Goal: Information Seeking & Learning: Check status

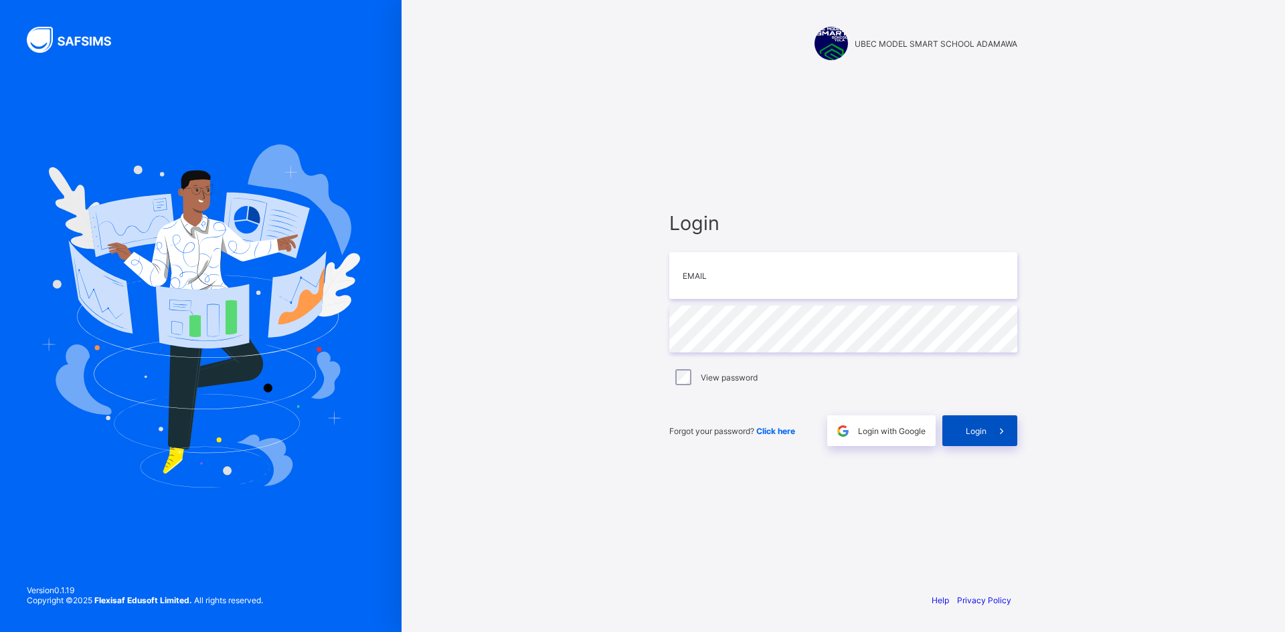
click at [971, 433] on span "Login" at bounding box center [975, 431] width 21 height 10
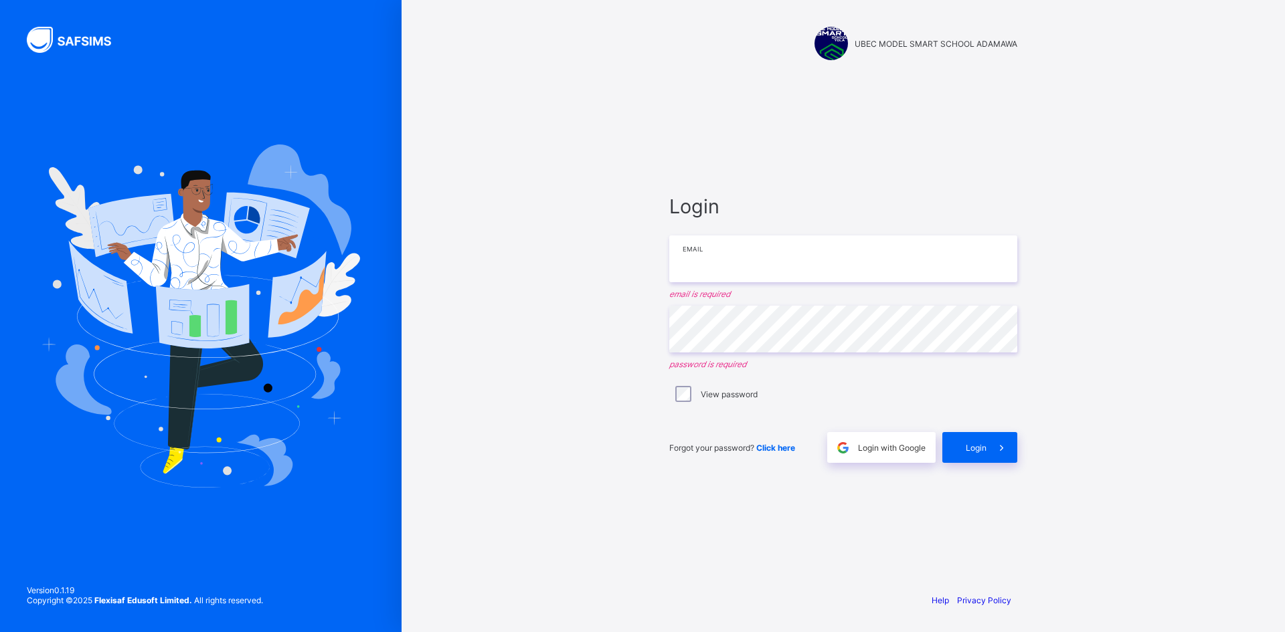
click at [759, 246] on input "email" at bounding box center [843, 258] width 348 height 47
type input "**********"
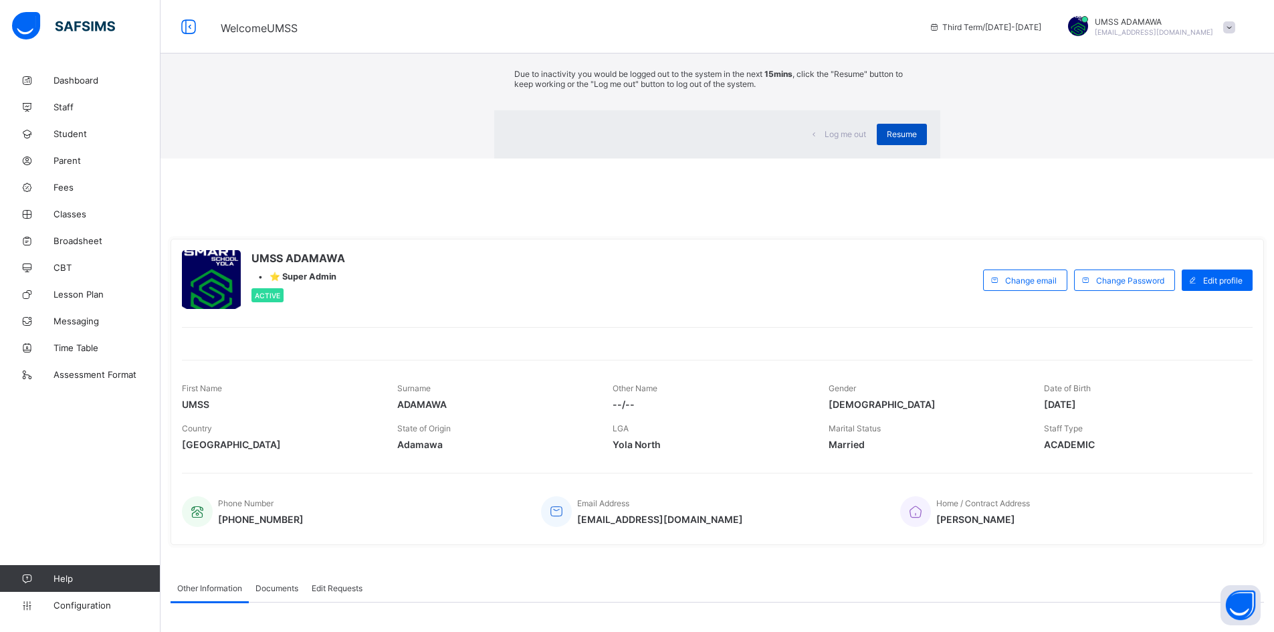
click at [887, 139] on span "Resume" at bounding box center [902, 134] width 30 height 10
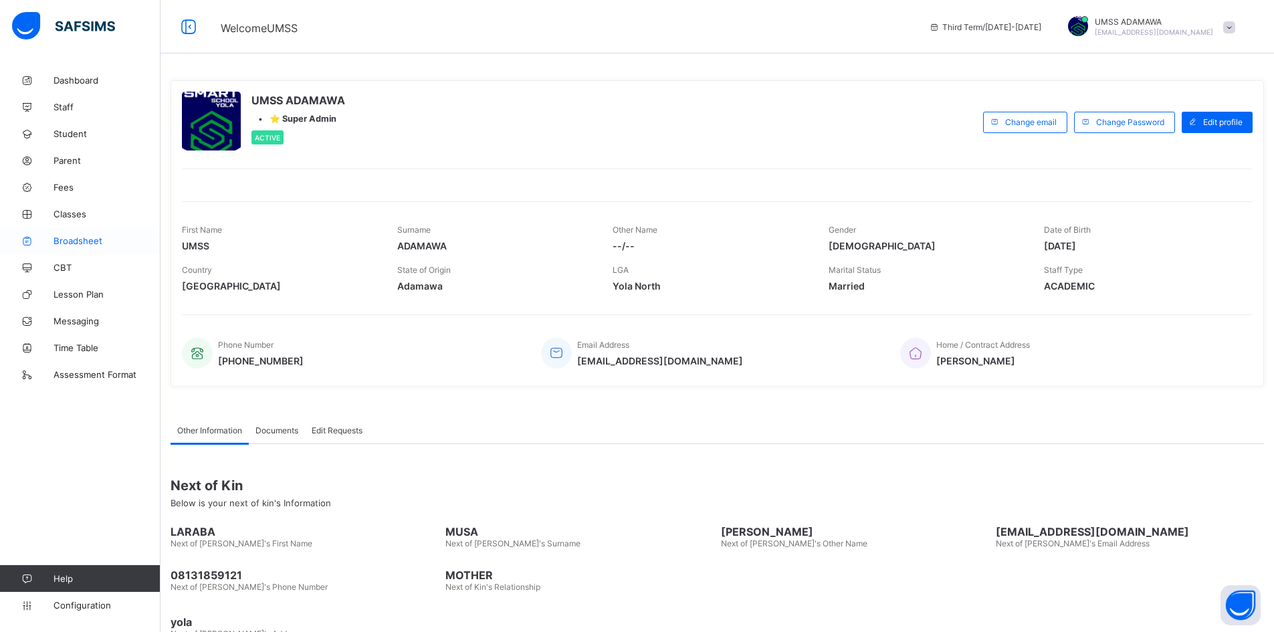
click at [70, 250] on link "Broadsheet" at bounding box center [80, 240] width 161 height 27
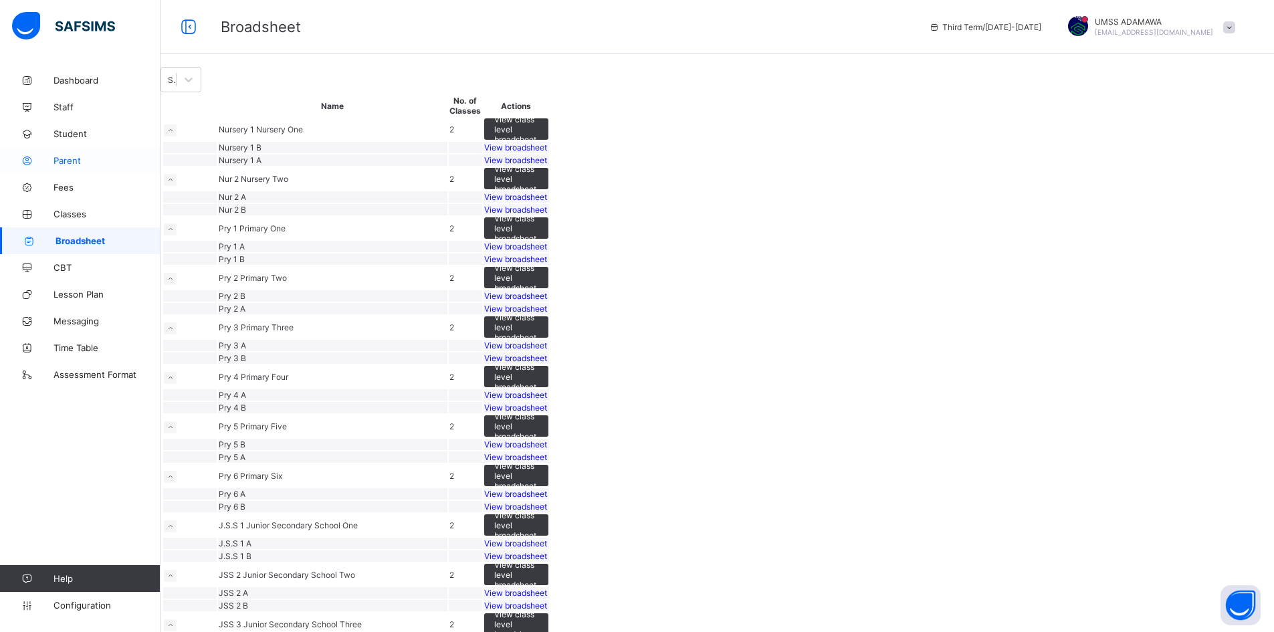
click at [66, 159] on span "Parent" at bounding box center [107, 160] width 107 height 11
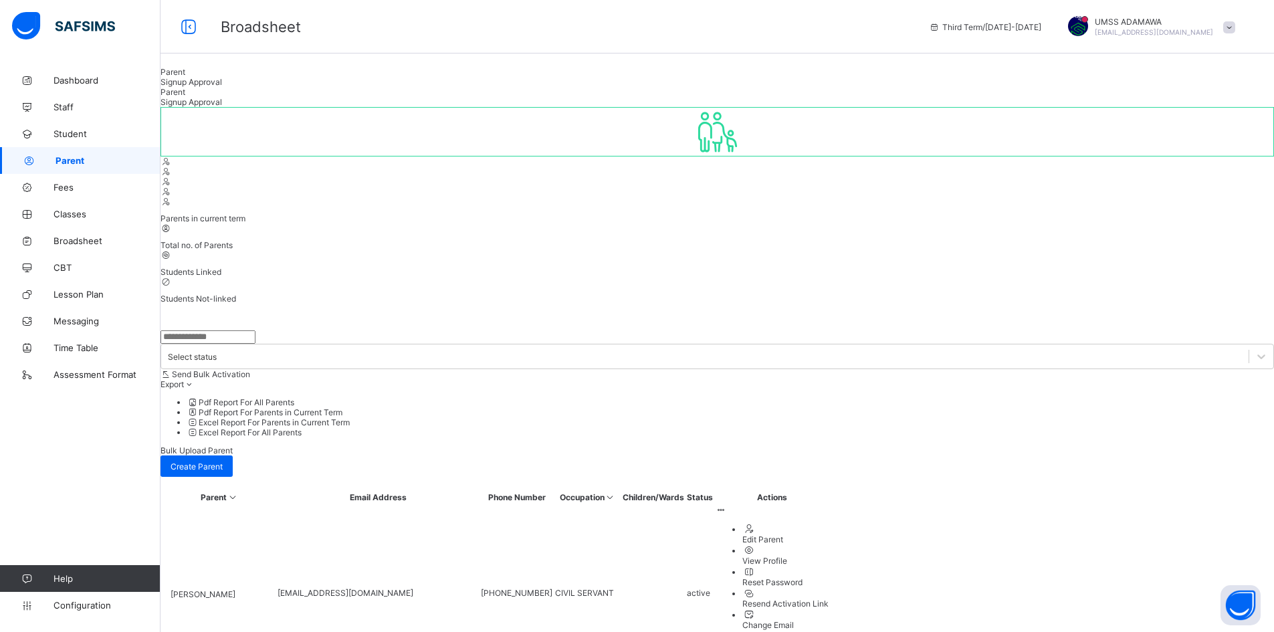
click at [251, 330] on input "text" at bounding box center [208, 336] width 95 height 13
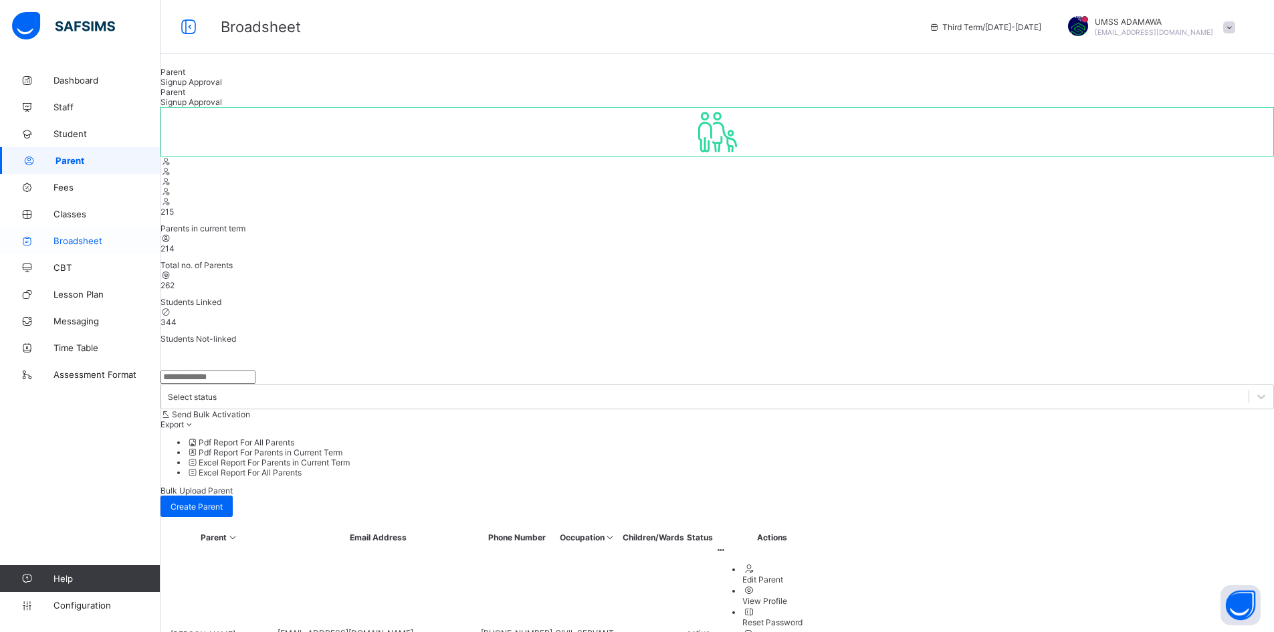
click at [64, 233] on link "Broadsheet" at bounding box center [80, 240] width 161 height 27
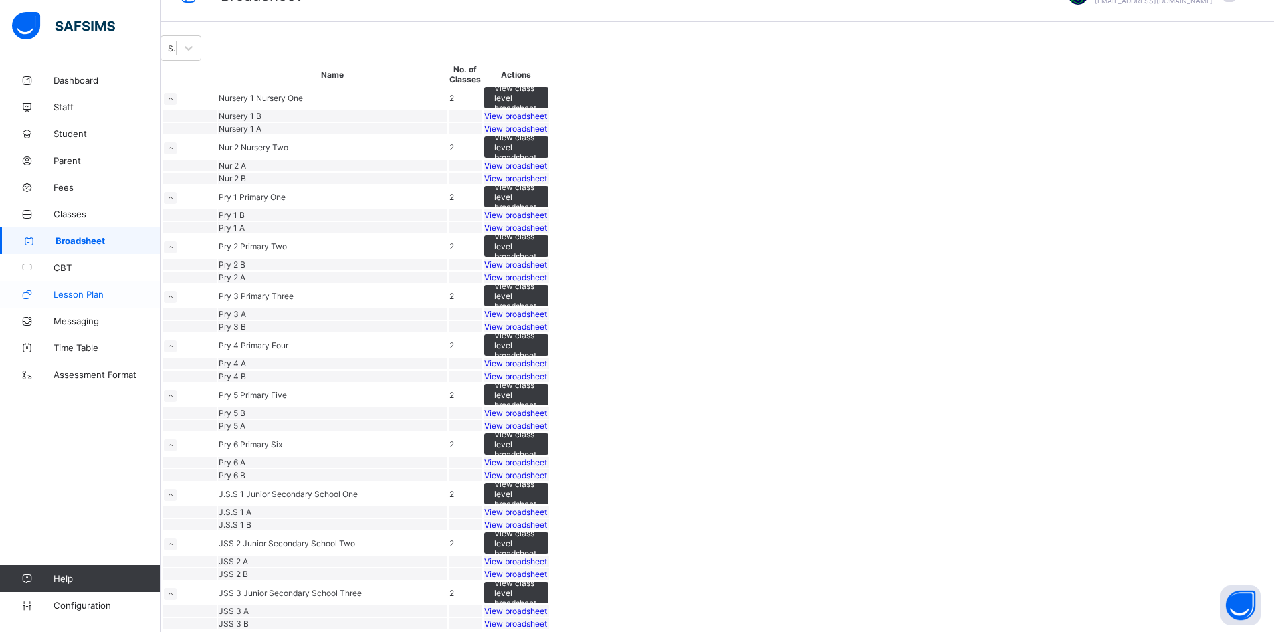
scroll to position [787, 0]
click at [547, 557] on span "View broadsheet" at bounding box center [515, 562] width 63 height 10
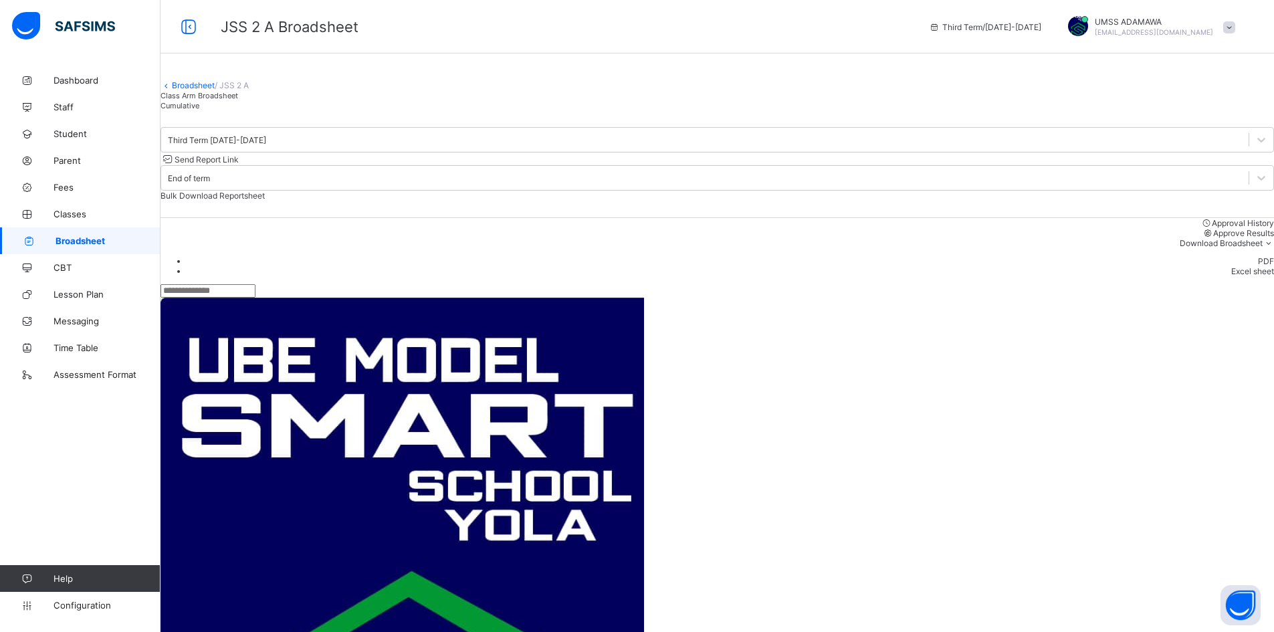
click at [201, 90] on link "Broadsheet" at bounding box center [193, 85] width 43 height 10
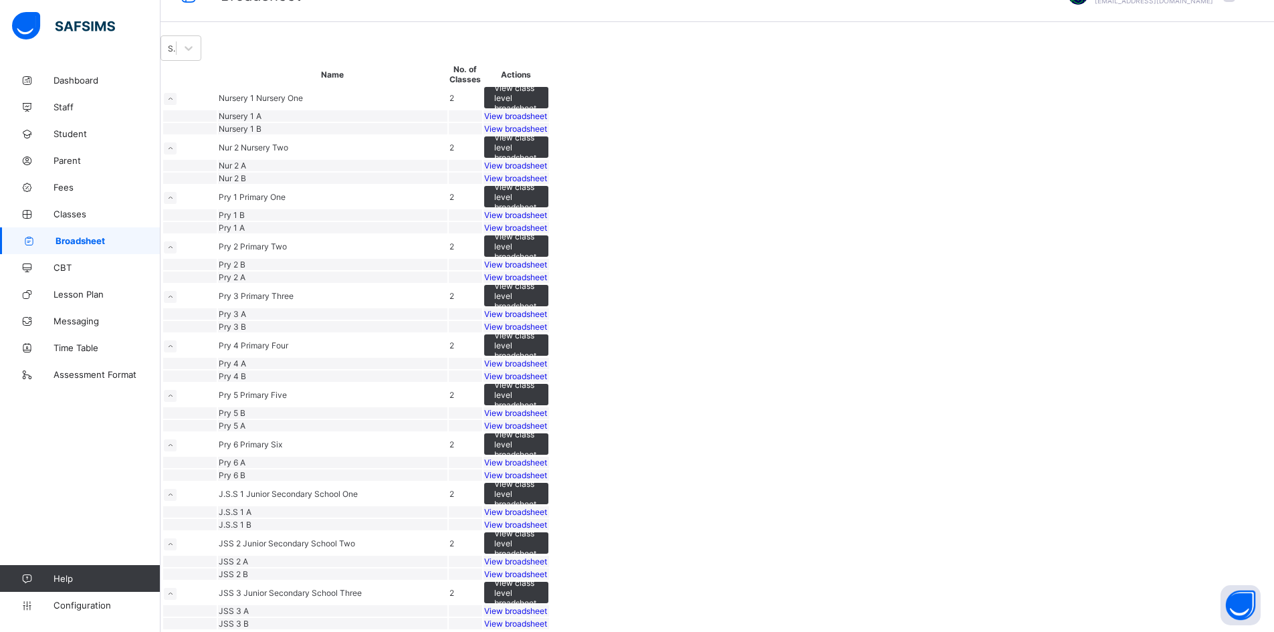
scroll to position [736, 0]
click at [549, 569] on div "View broadsheet" at bounding box center [516, 574] width 64 height 10
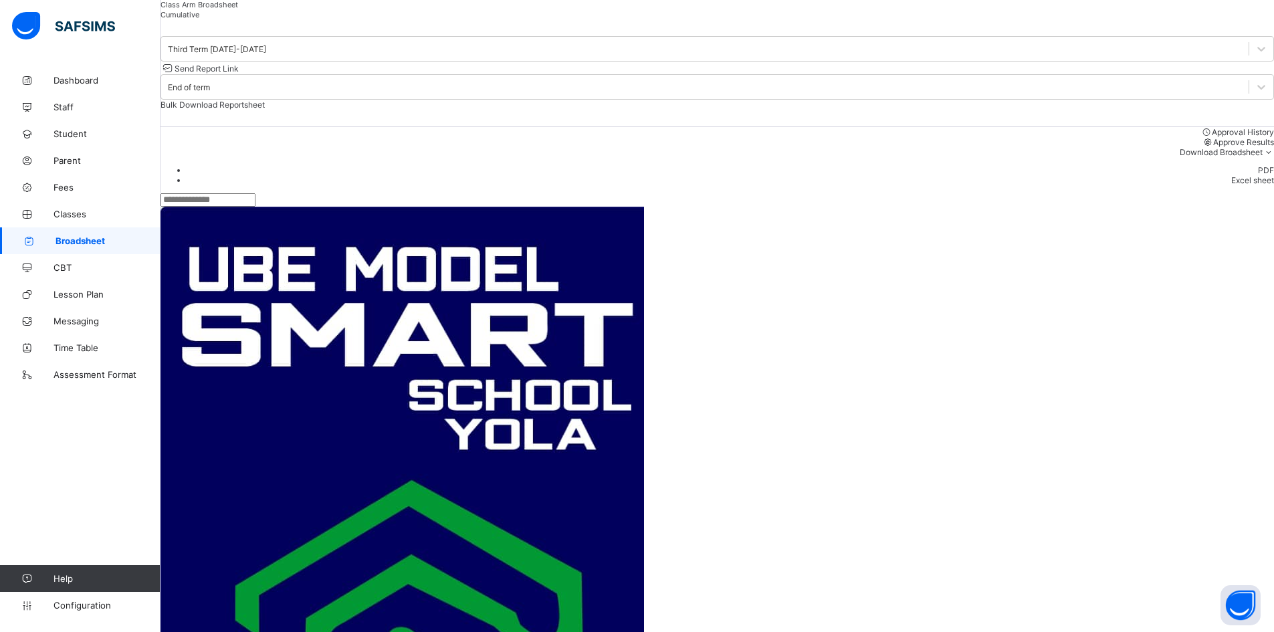
scroll to position [374, 0]
click at [241, 201] on input "text" at bounding box center [208, 199] width 95 height 13
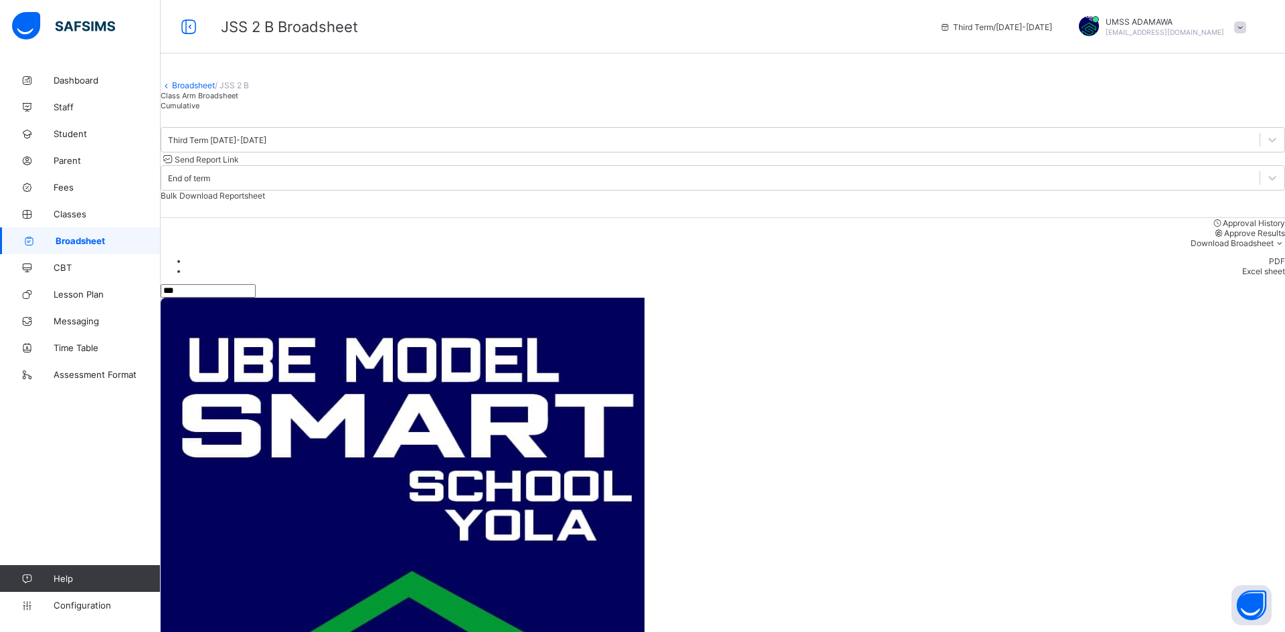
scroll to position [0, 0]
type input "******"
click at [64, 129] on span "Student" at bounding box center [107, 133] width 107 height 11
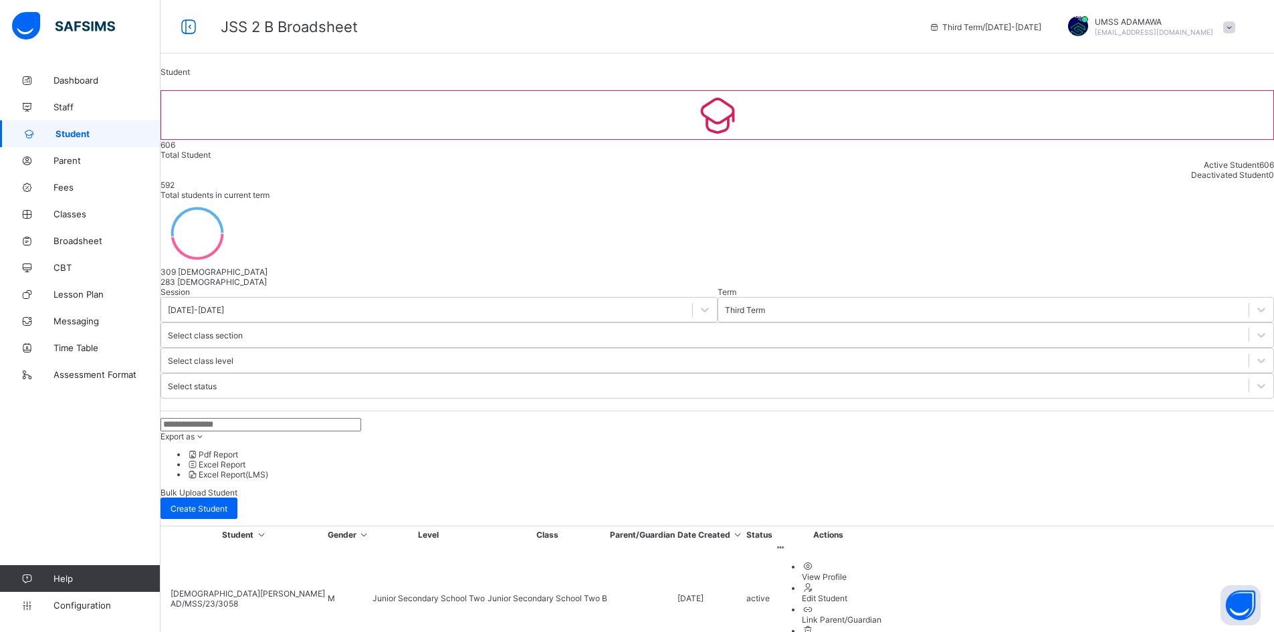
click at [202, 418] on input "text" at bounding box center [261, 424] width 201 height 13
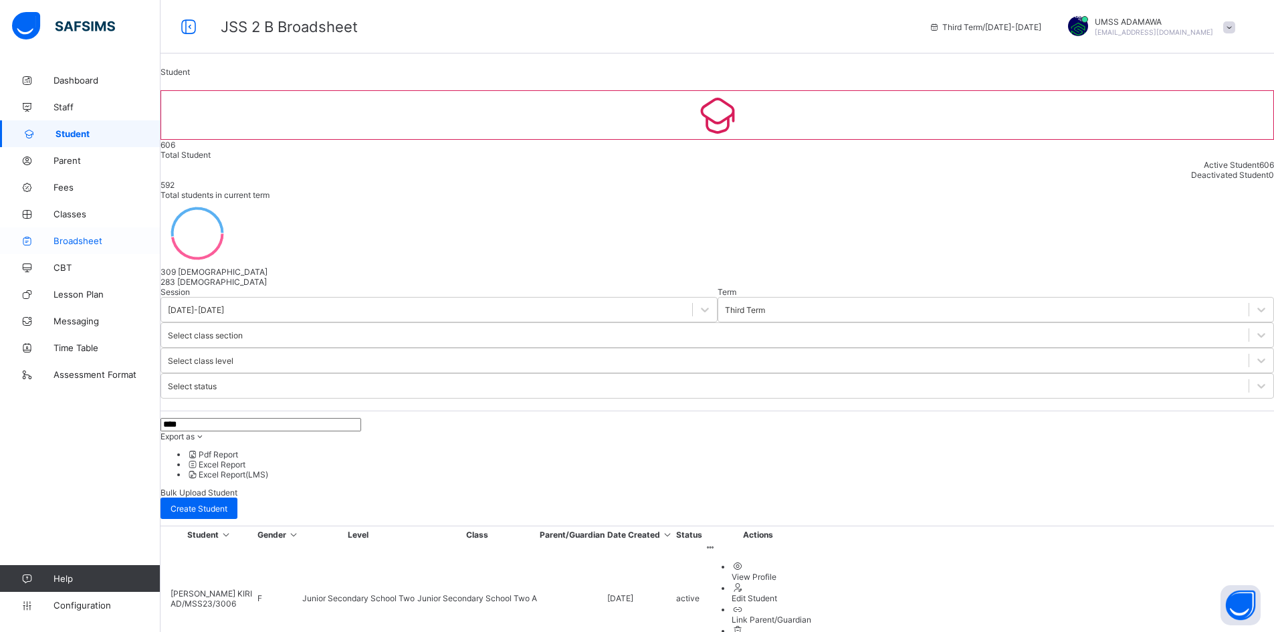
type input "****"
click at [85, 234] on link "Broadsheet" at bounding box center [80, 240] width 161 height 27
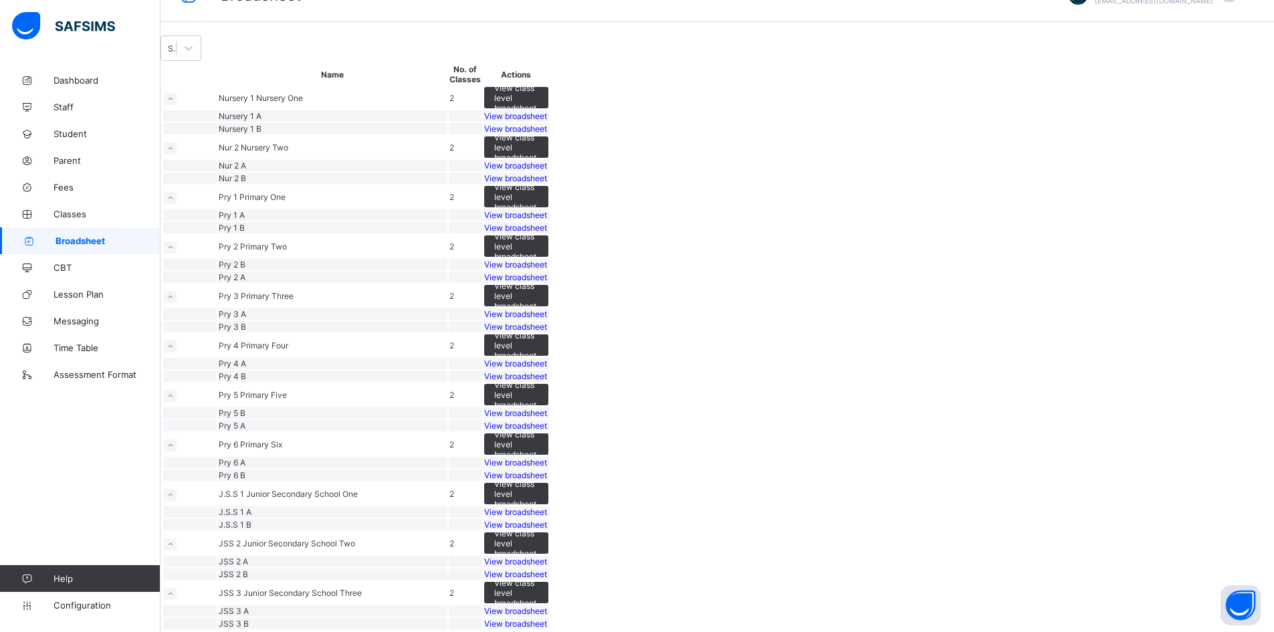
scroll to position [535, 0]
click at [547, 517] on span "View broadsheet" at bounding box center [515, 512] width 63 height 10
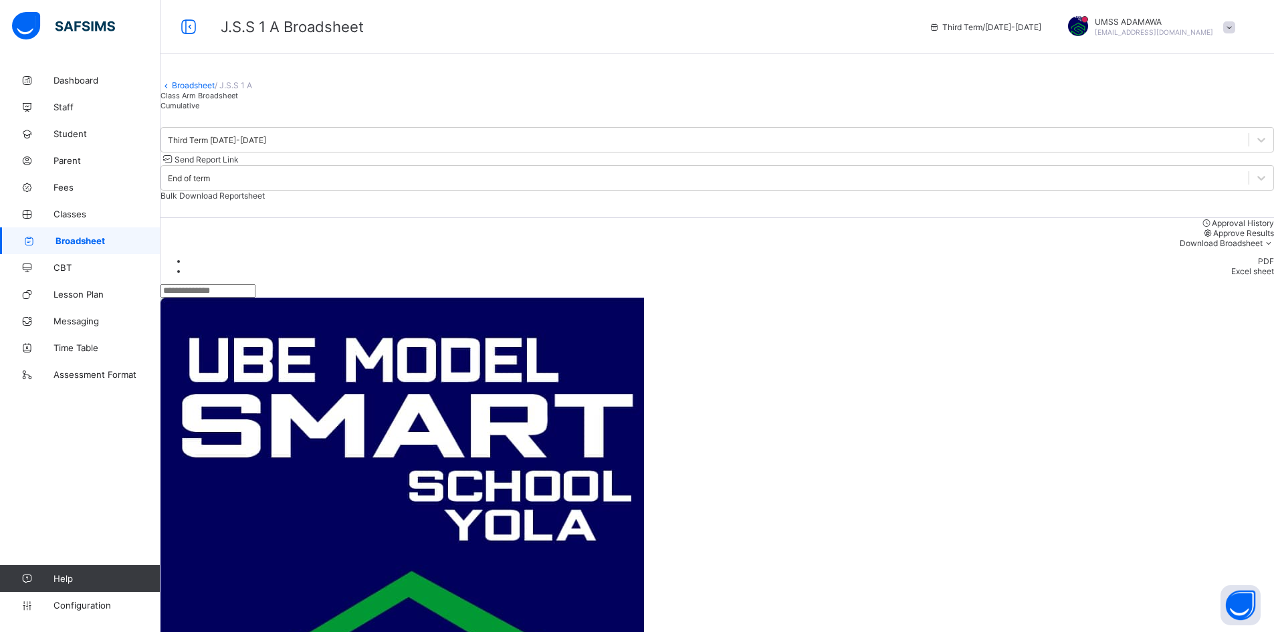
scroll to position [1873, 0]
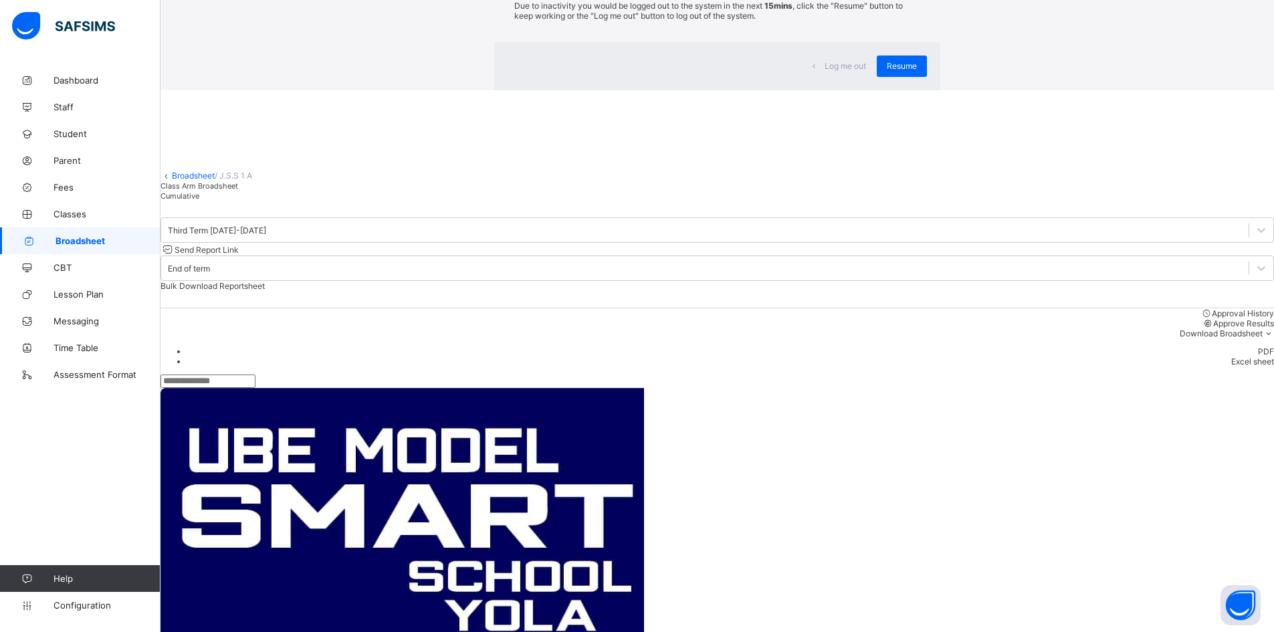
scroll to position [91, 0]
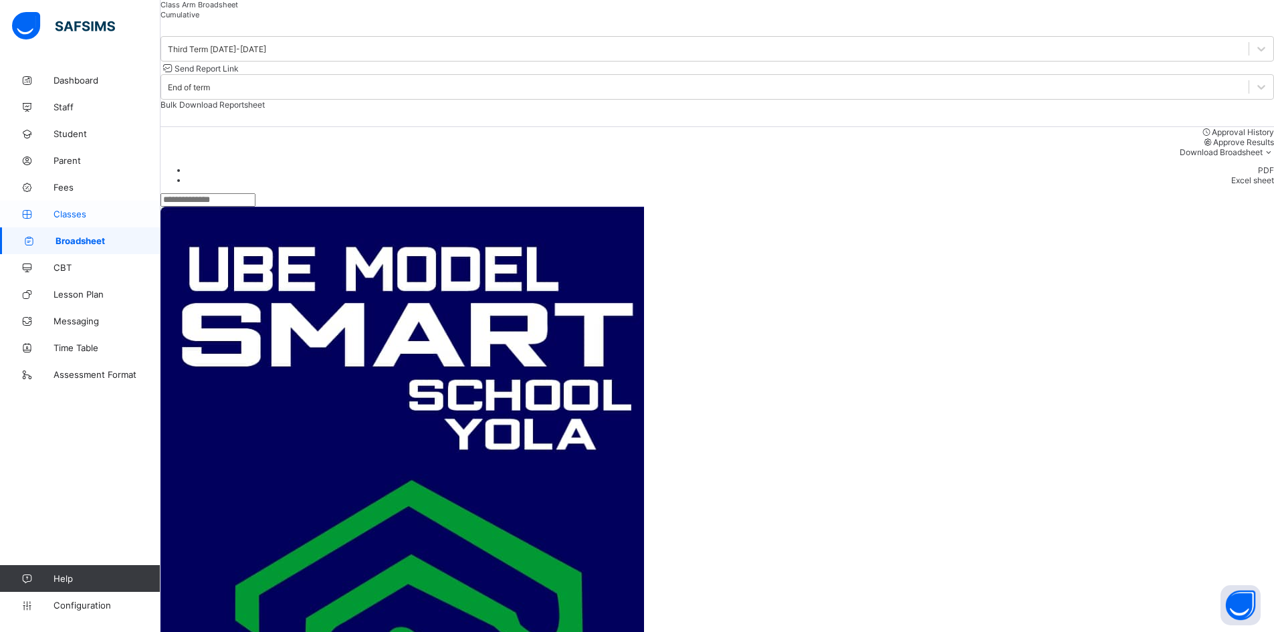
click at [66, 210] on span "Classes" at bounding box center [107, 214] width 107 height 11
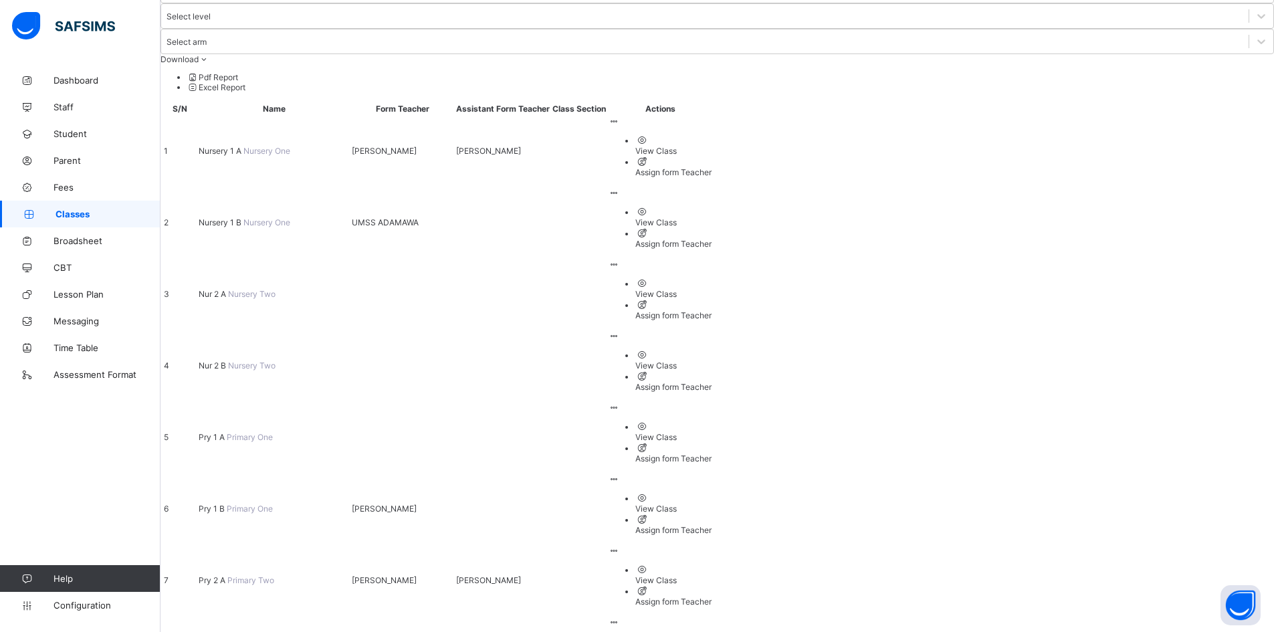
scroll to position [368, 0]
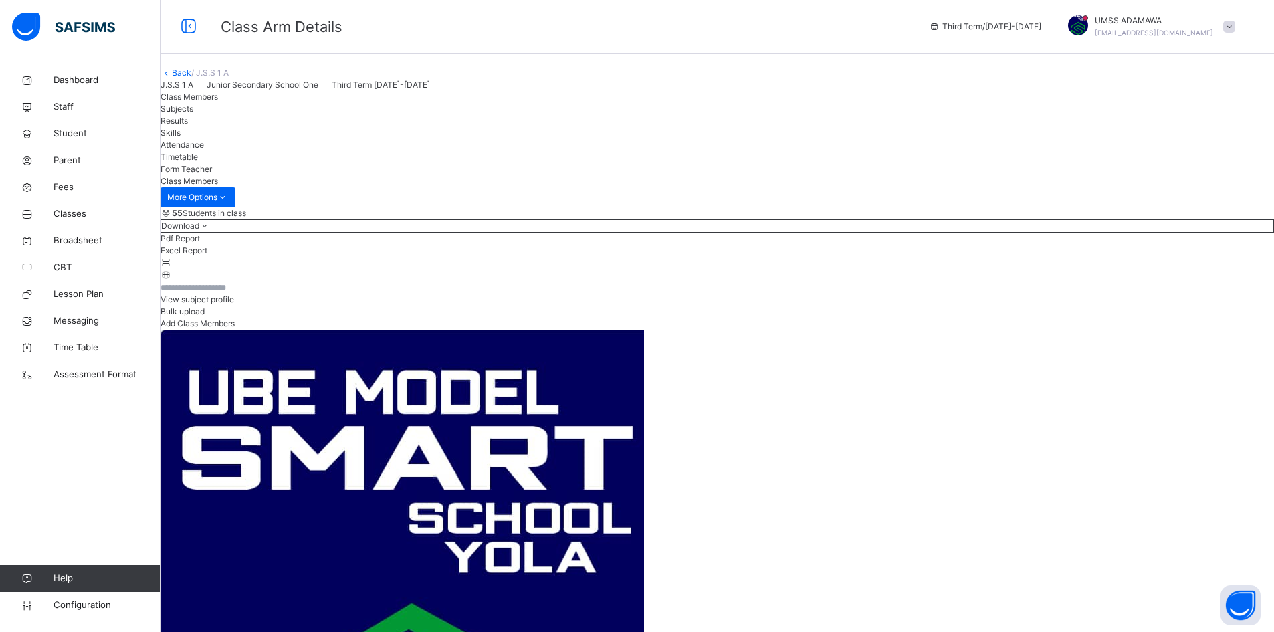
click at [188, 126] on span "Results" at bounding box center [174, 121] width 27 height 10
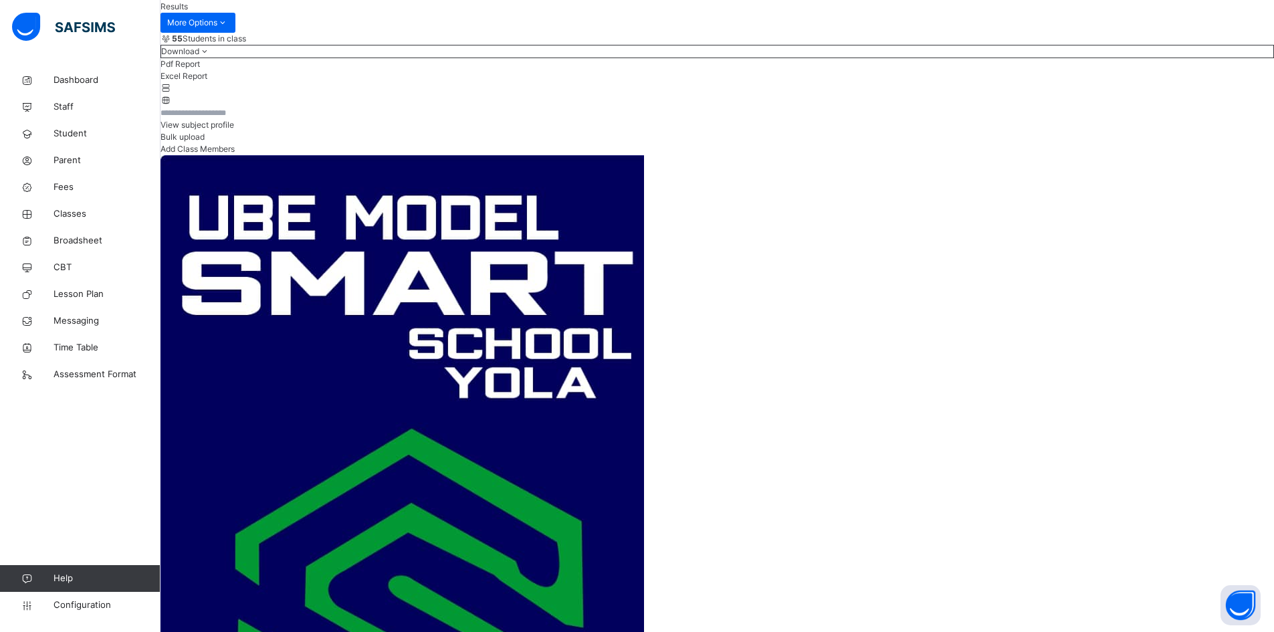
scroll to position [201, 0]
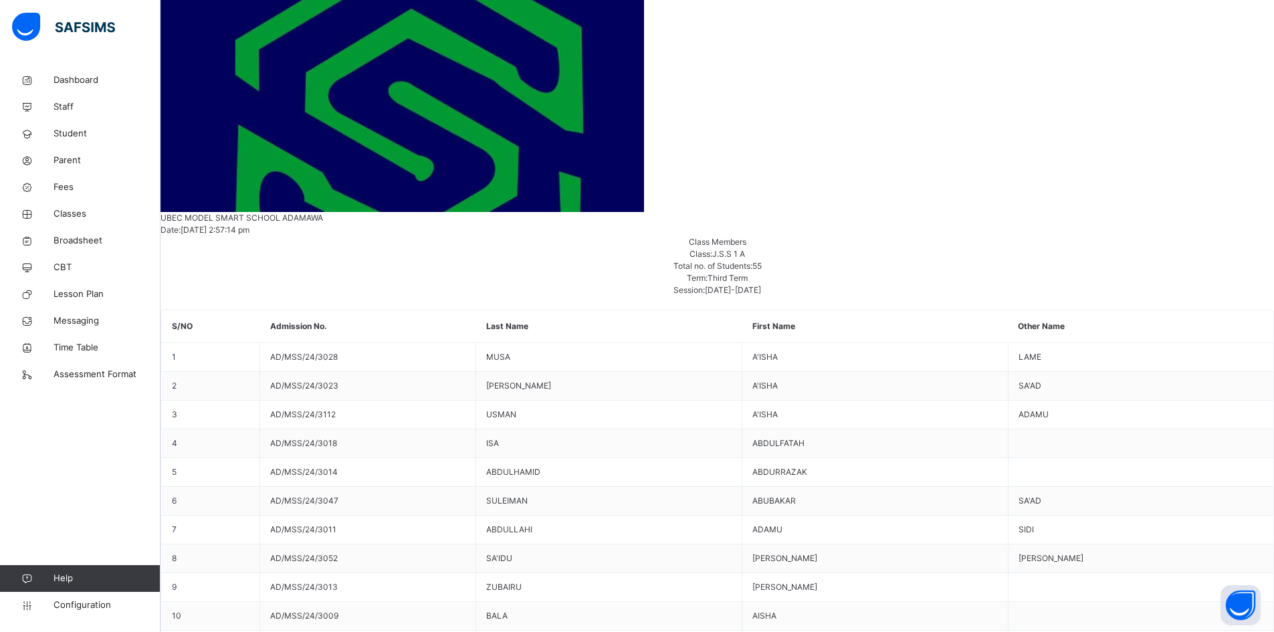
scroll to position [736, 0]
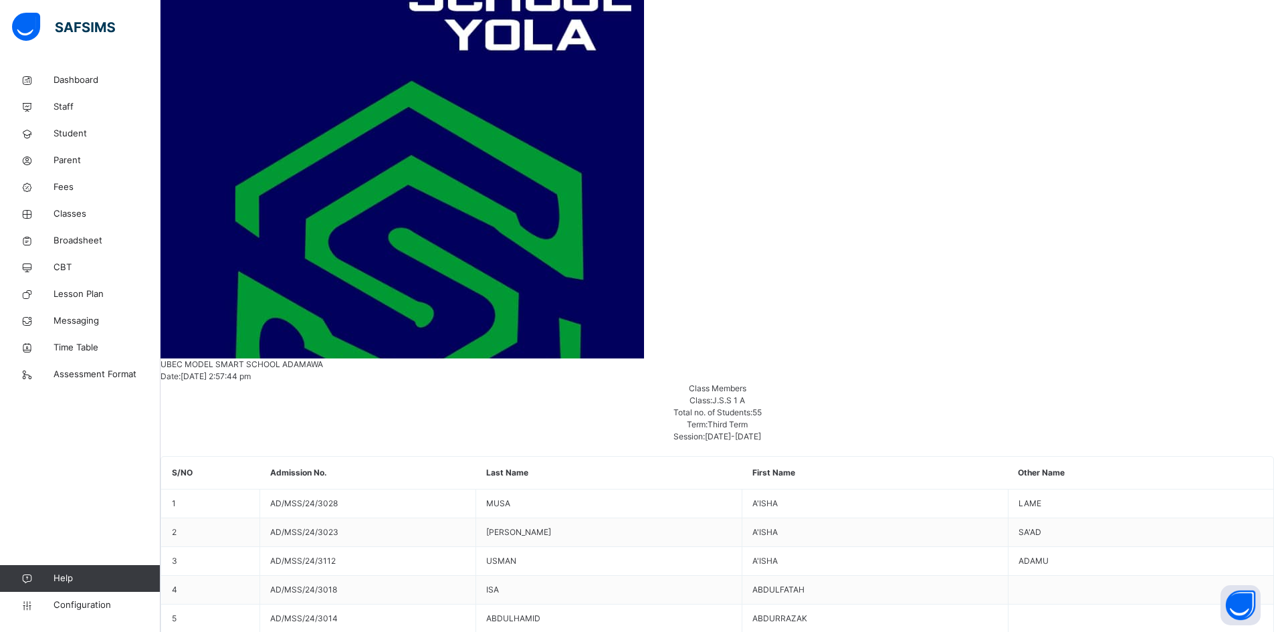
scroll to position [669, 0]
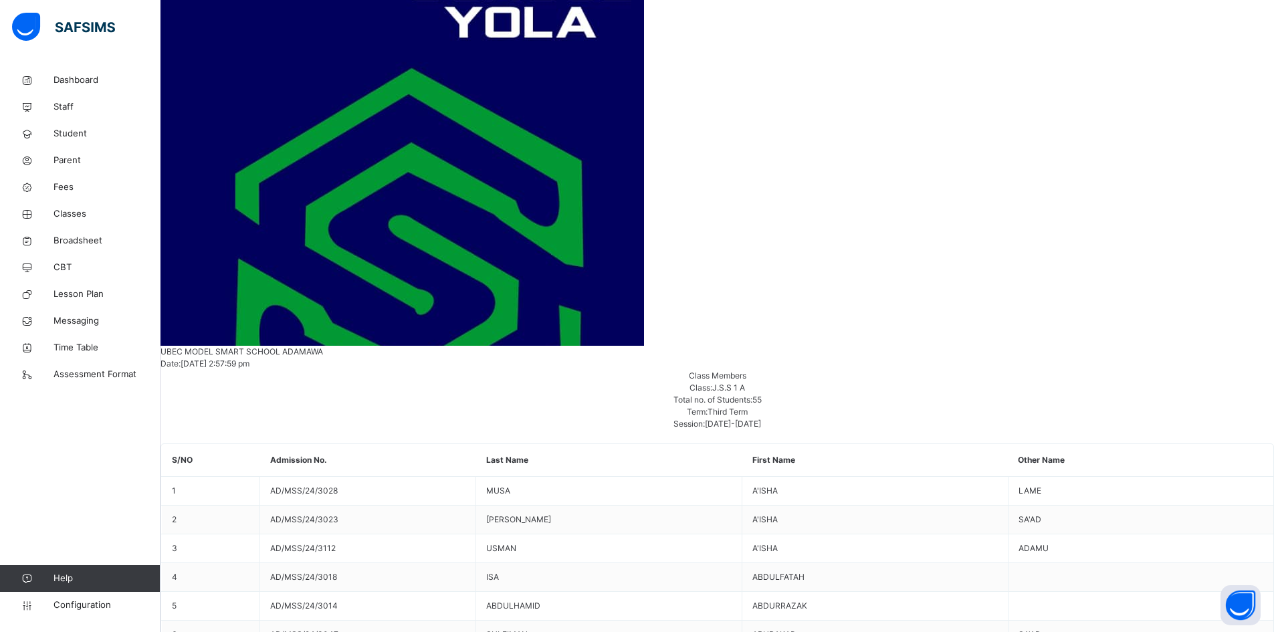
scroll to position [134, 0]
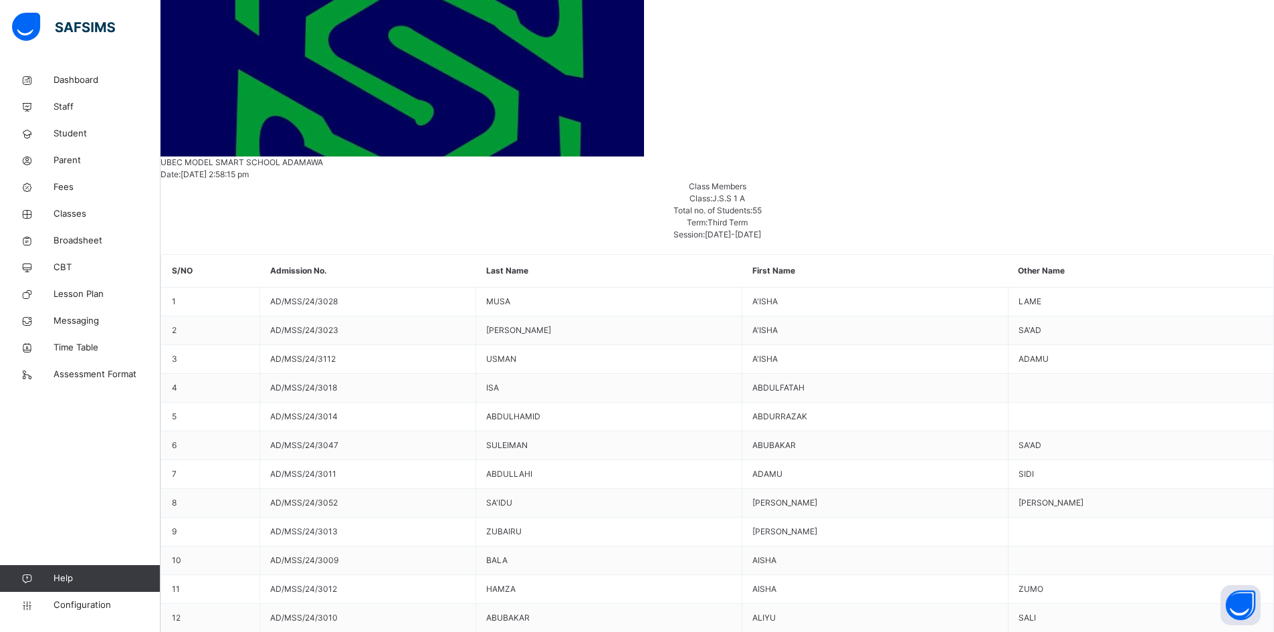
scroll to position [736, 0]
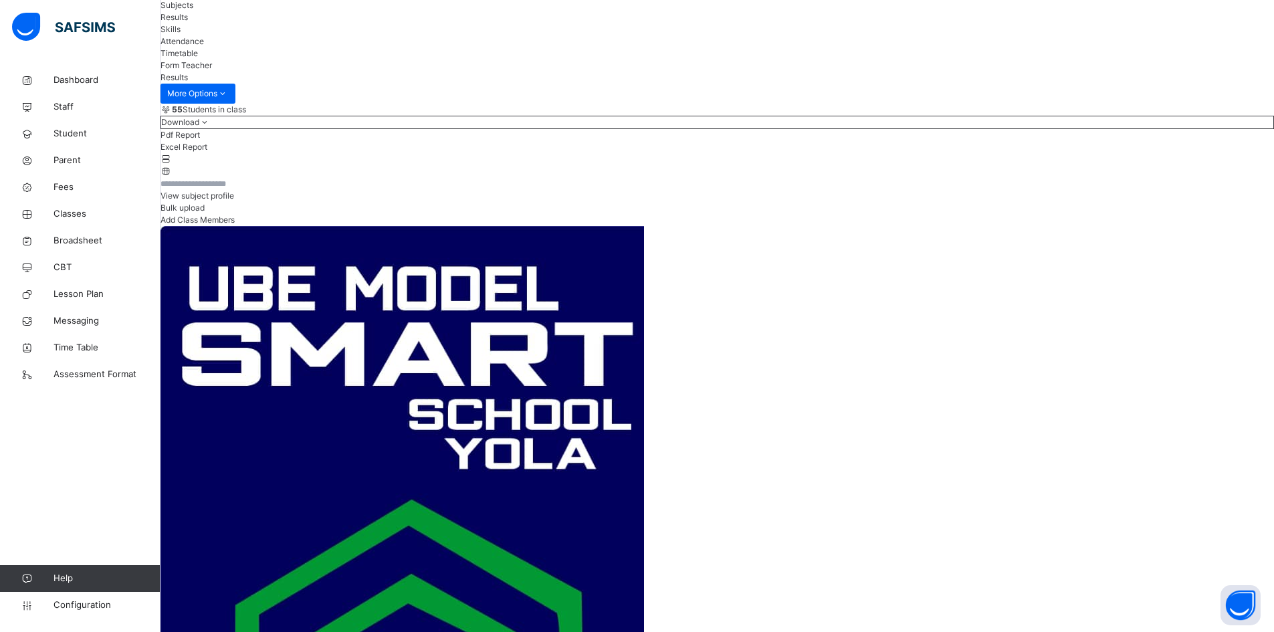
scroll to position [0, 0]
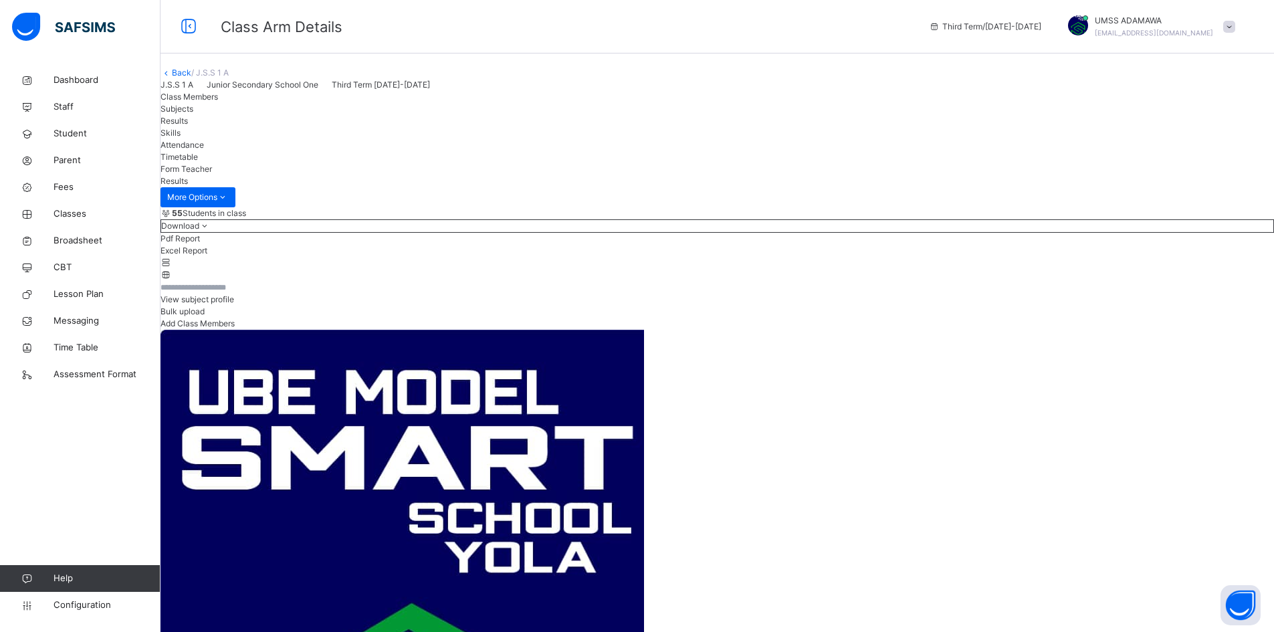
click at [191, 78] on link "Back" at bounding box center [181, 73] width 19 height 10
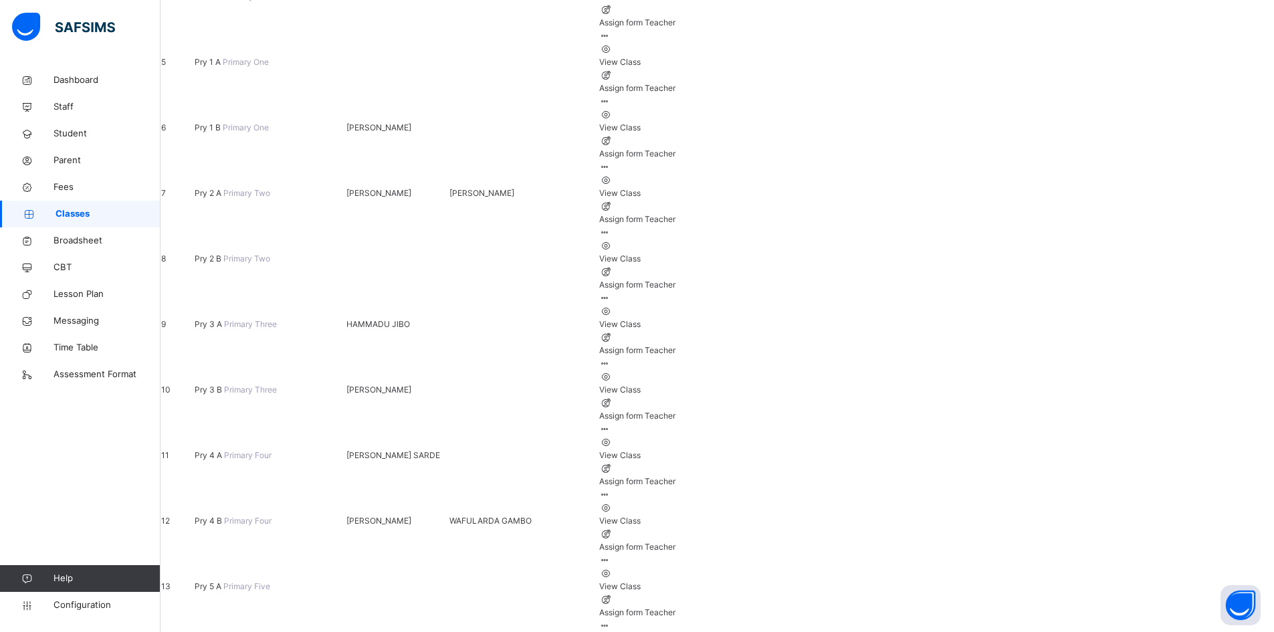
scroll to position [458, 0]
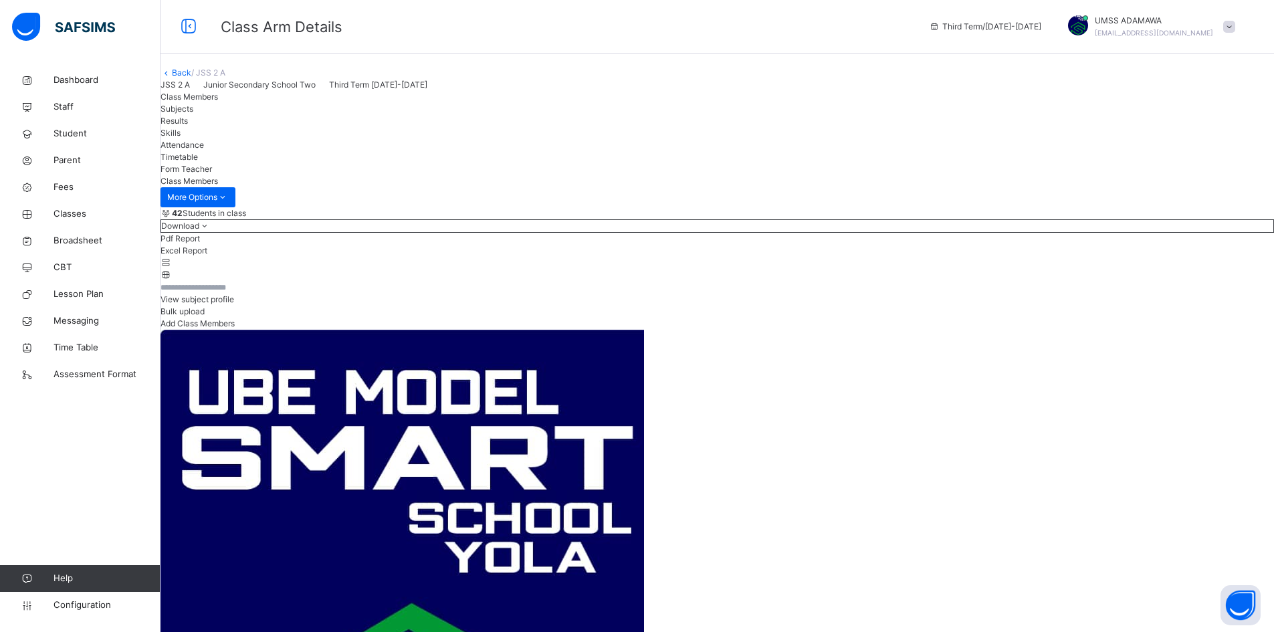
click at [188, 126] on span "Results" at bounding box center [174, 121] width 27 height 10
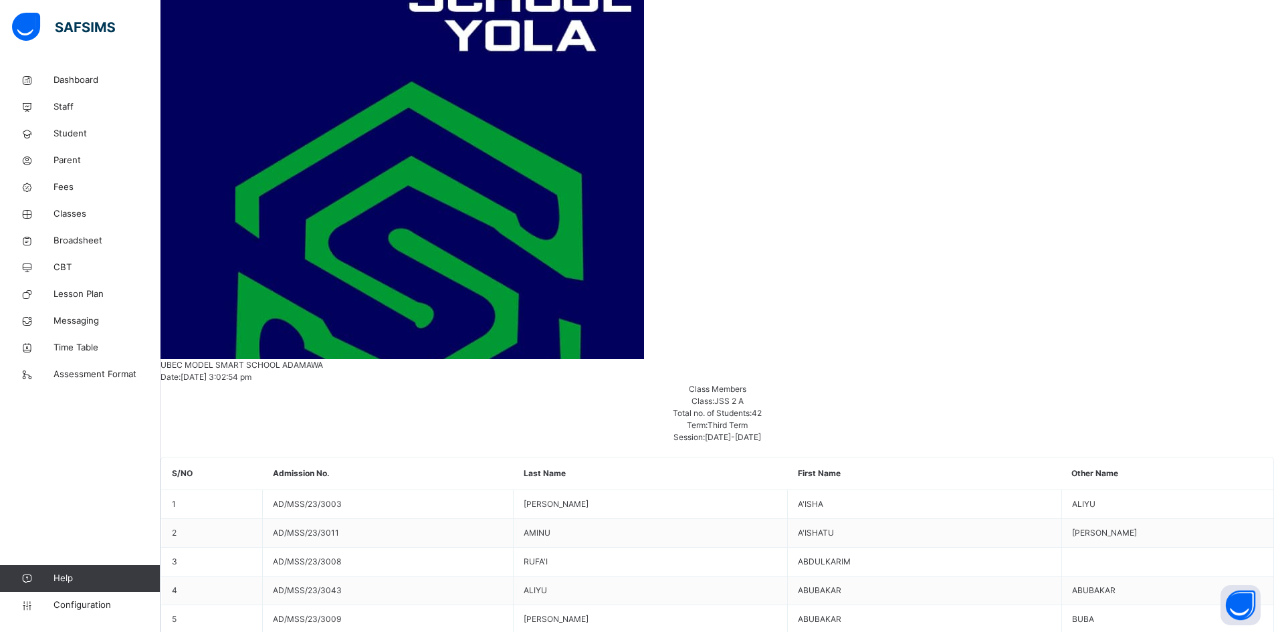
scroll to position [468, 0]
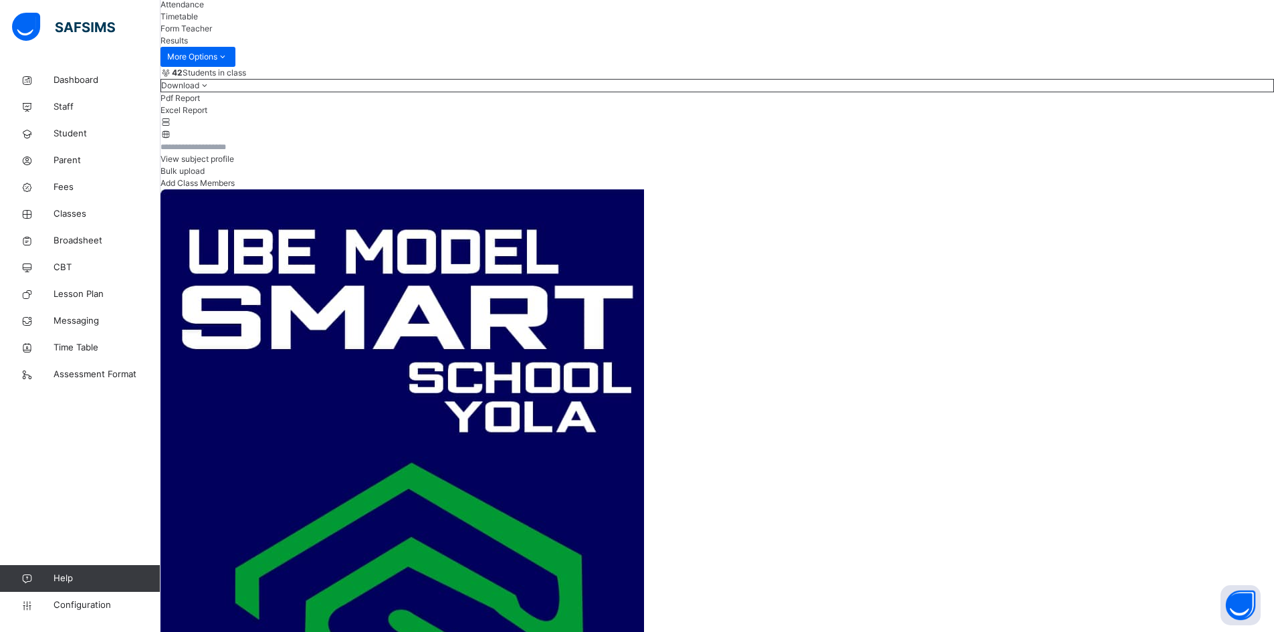
scroll to position [134, 0]
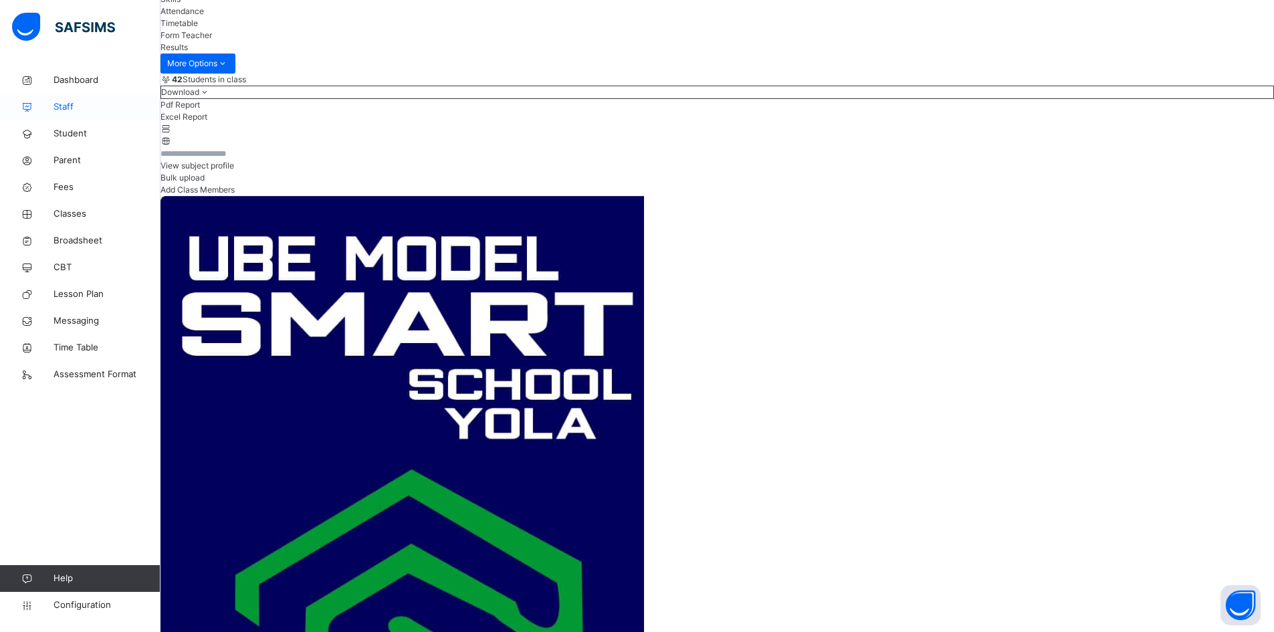
click at [64, 104] on span "Staff" at bounding box center [107, 106] width 107 height 13
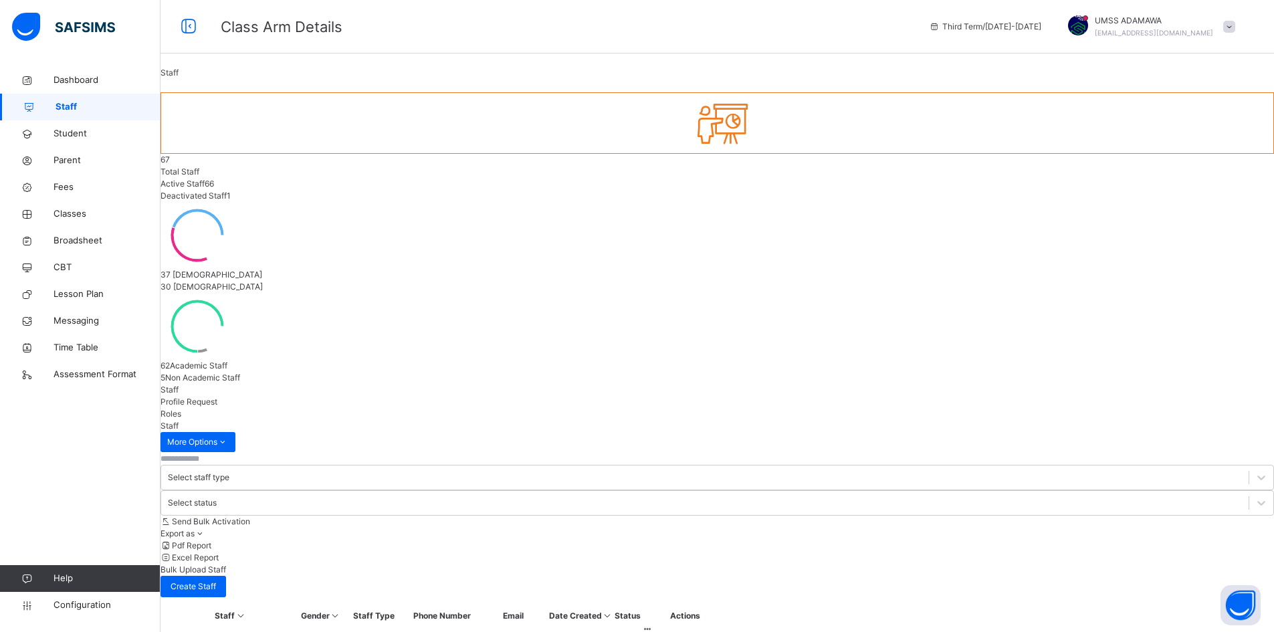
click at [241, 453] on input "text" at bounding box center [201, 459] width 80 height 12
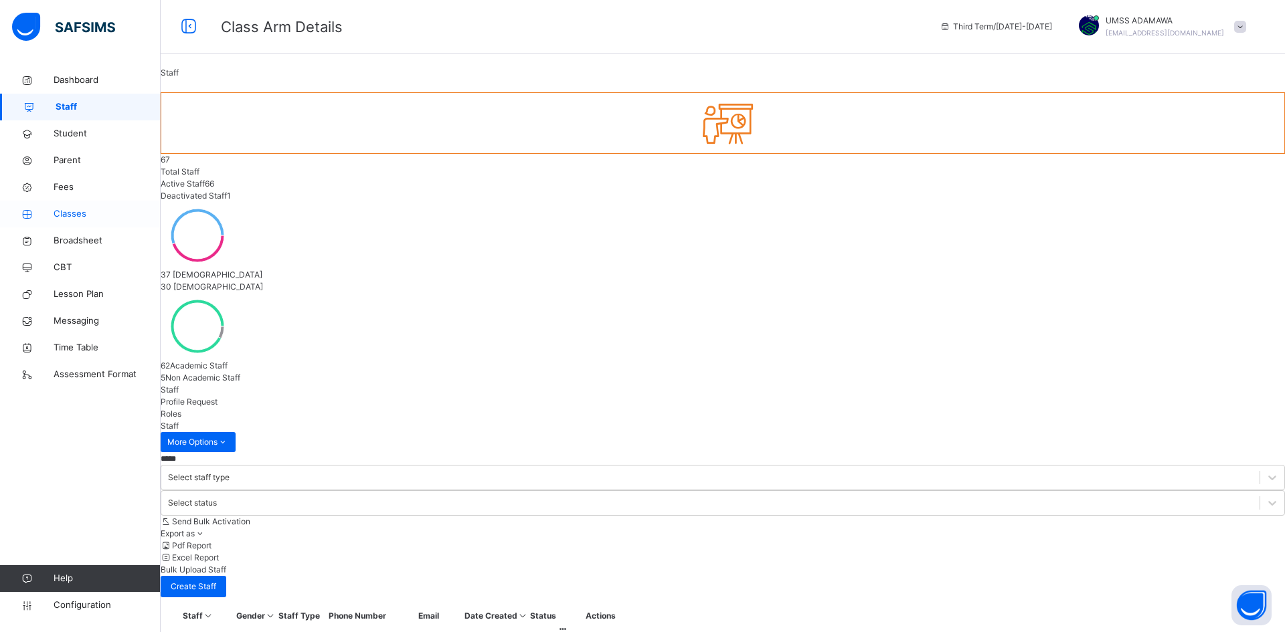
type input "*****"
click at [71, 210] on span "Classes" at bounding box center [107, 213] width 107 height 13
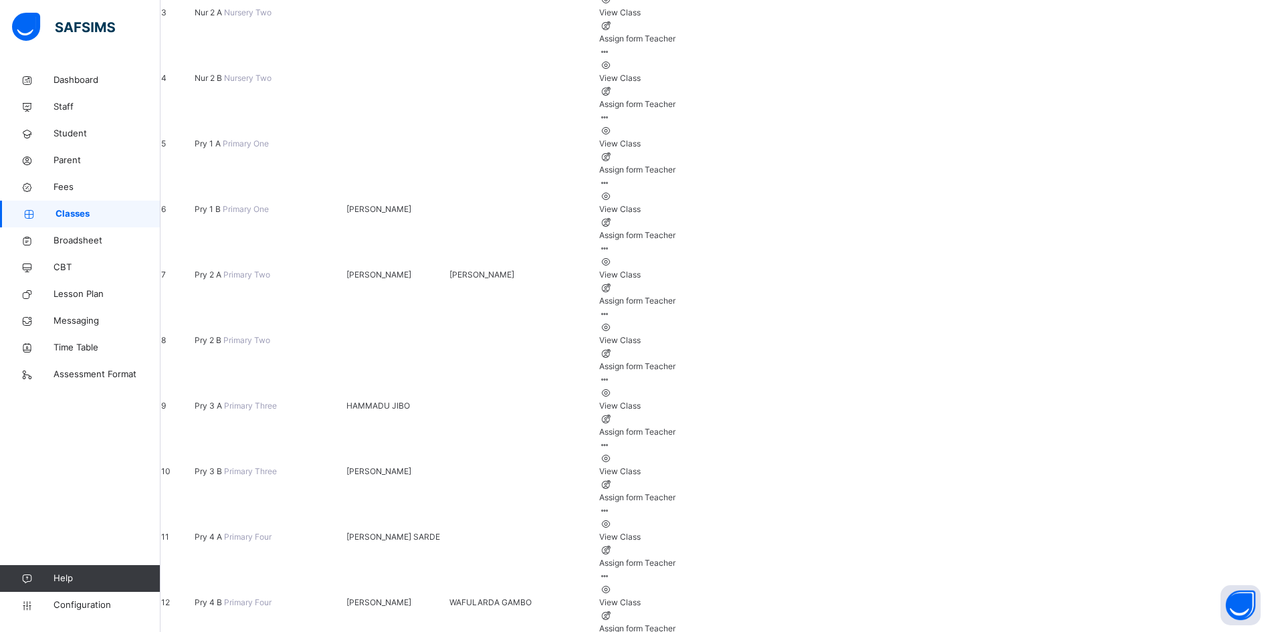
scroll to position [458, 0]
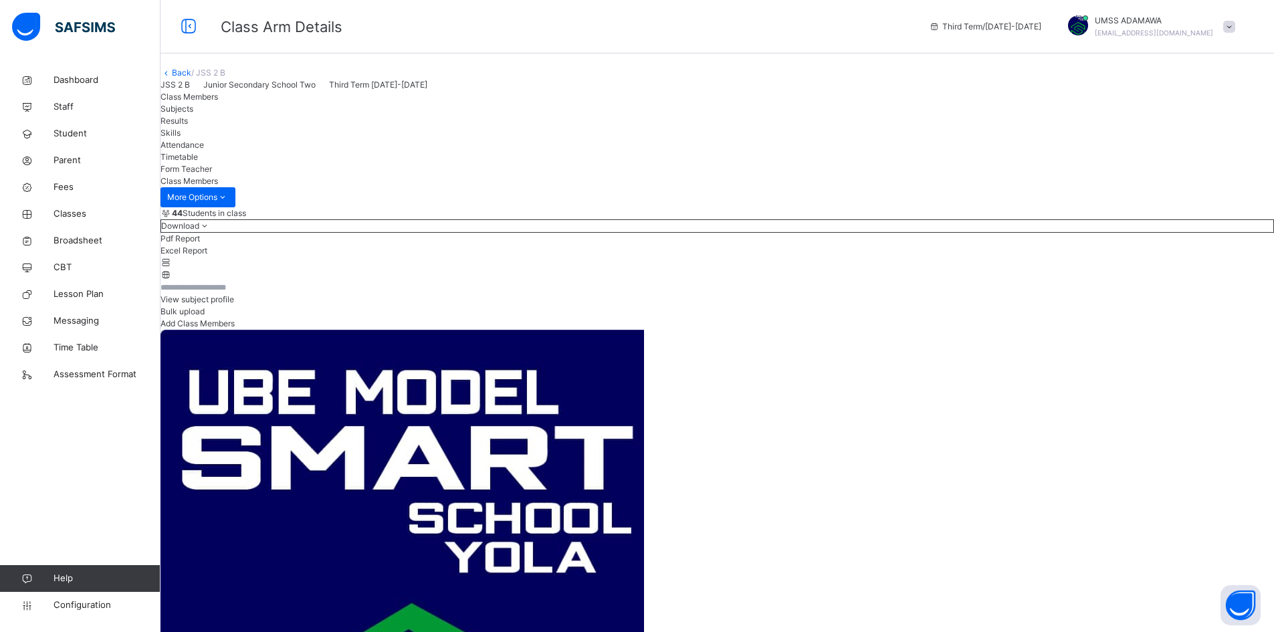
click at [188, 126] on span "Results" at bounding box center [174, 121] width 27 height 10
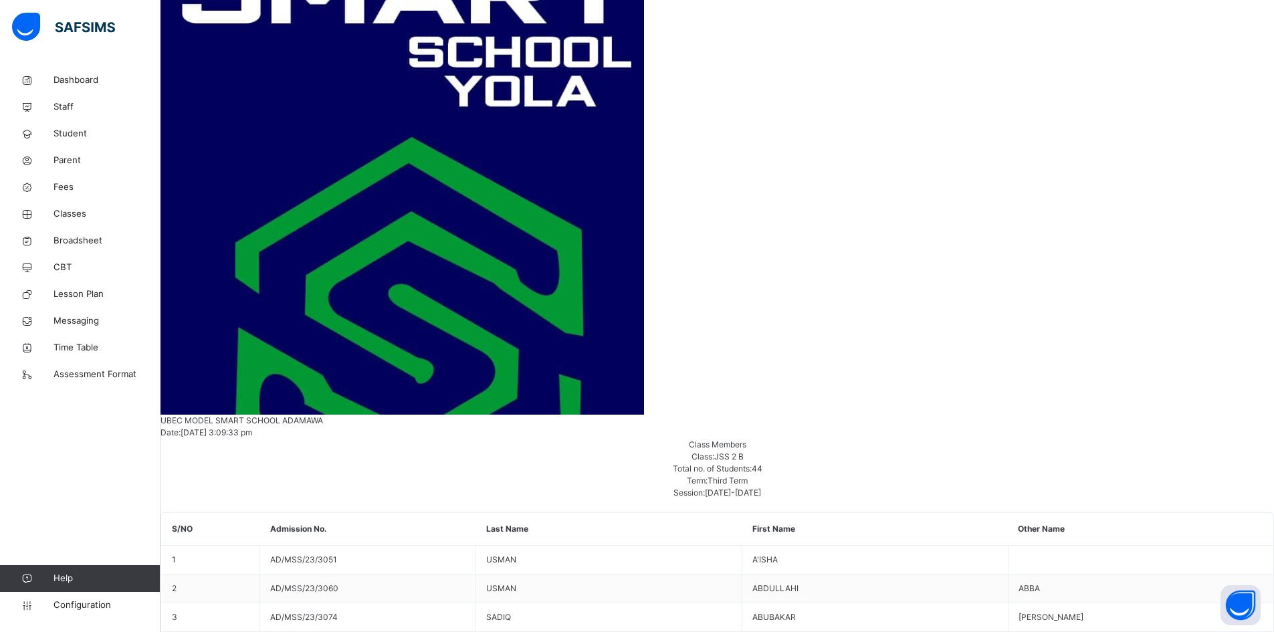
scroll to position [468, 0]
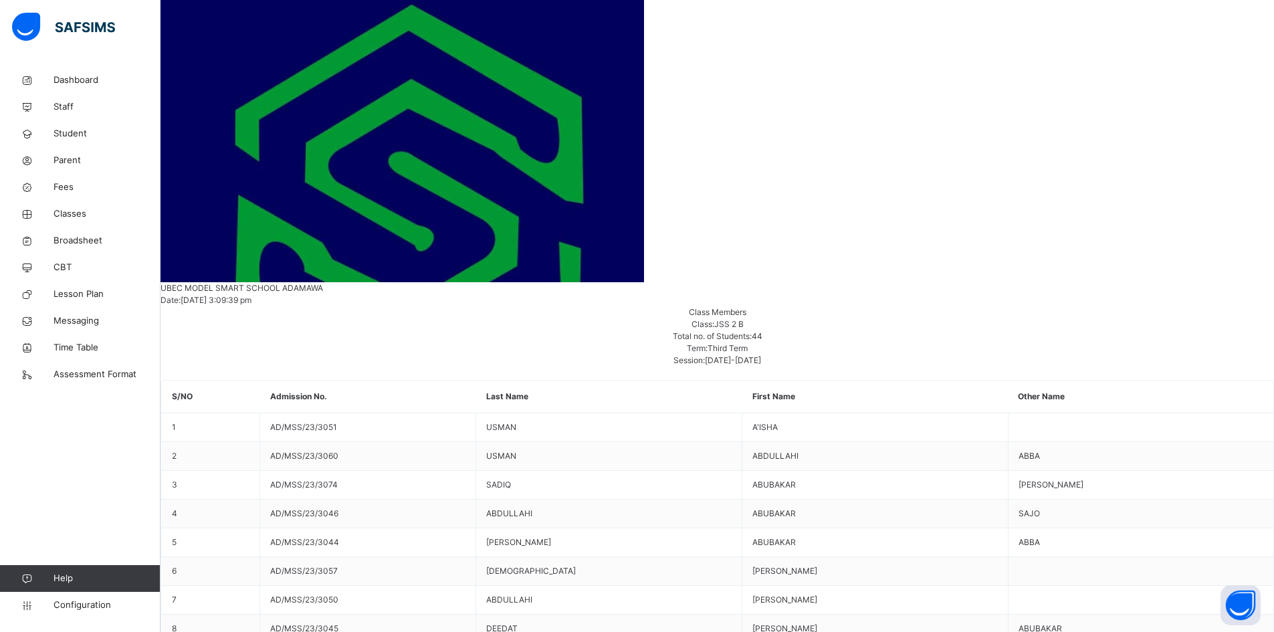
scroll to position [566, 0]
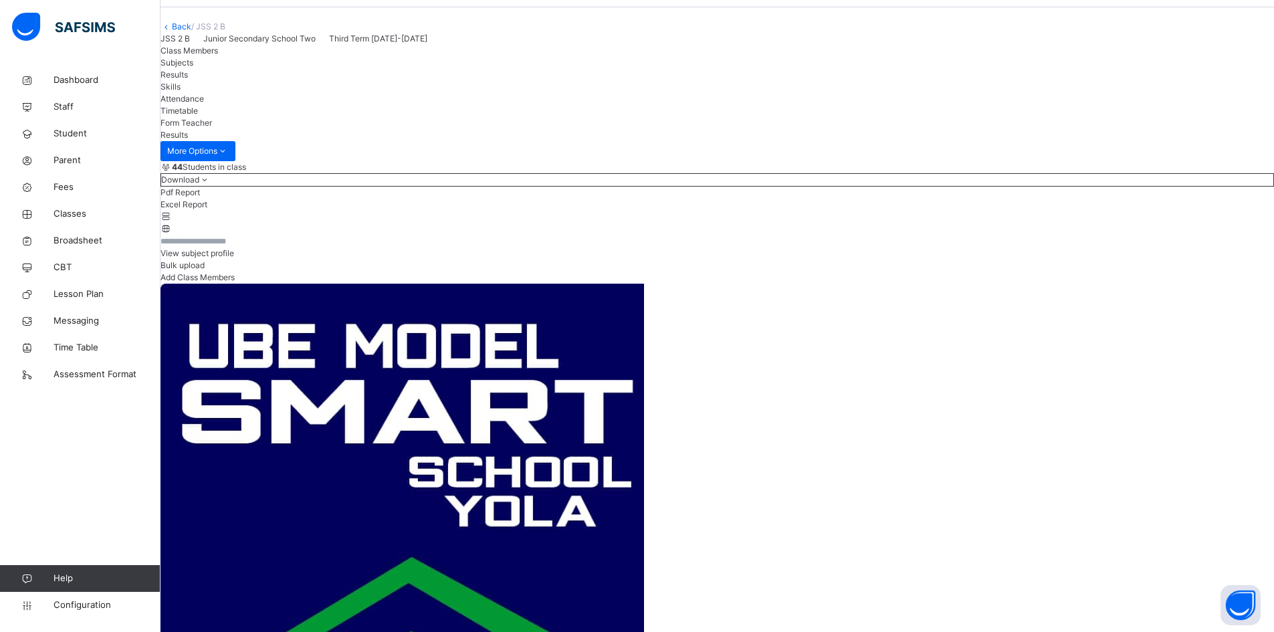
scroll to position [0, 0]
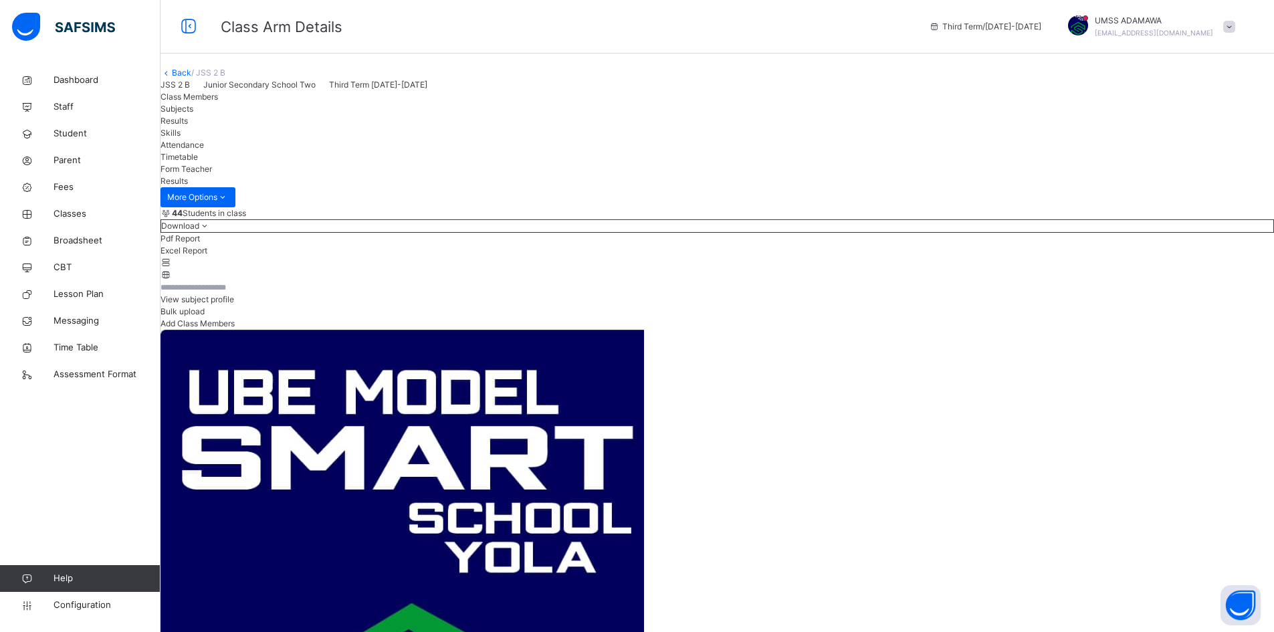
click at [191, 78] on link "Back" at bounding box center [181, 73] width 19 height 10
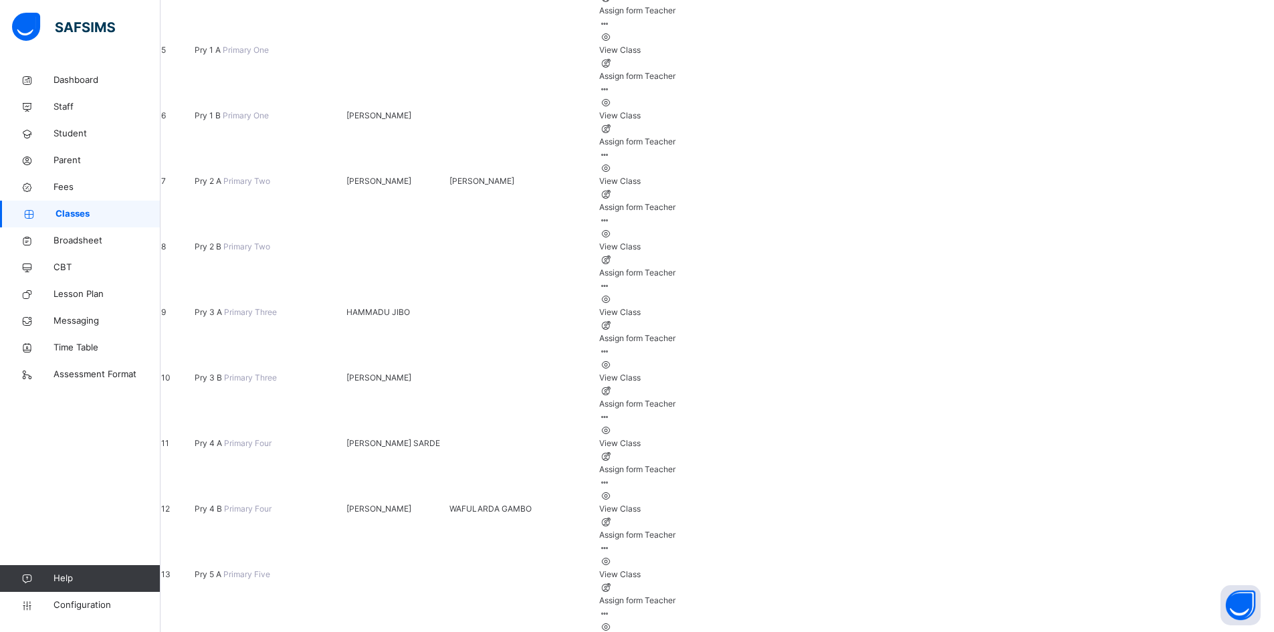
scroll to position [458, 0]
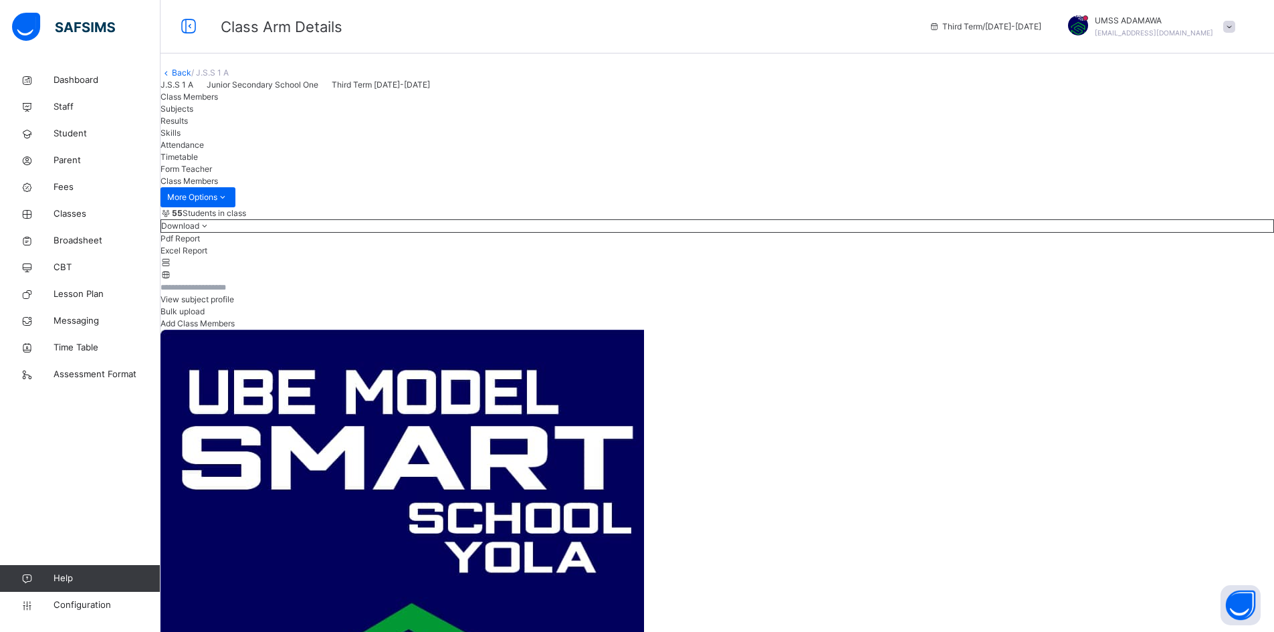
click at [188, 126] on span "Results" at bounding box center [174, 121] width 27 height 10
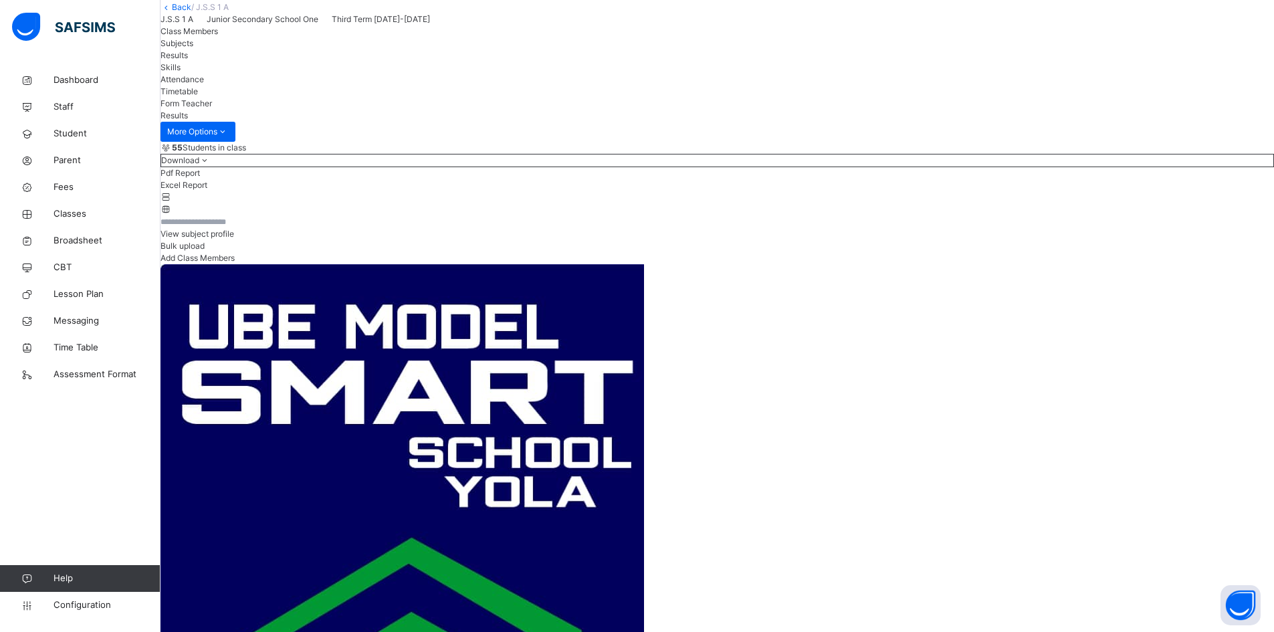
scroll to position [0, 0]
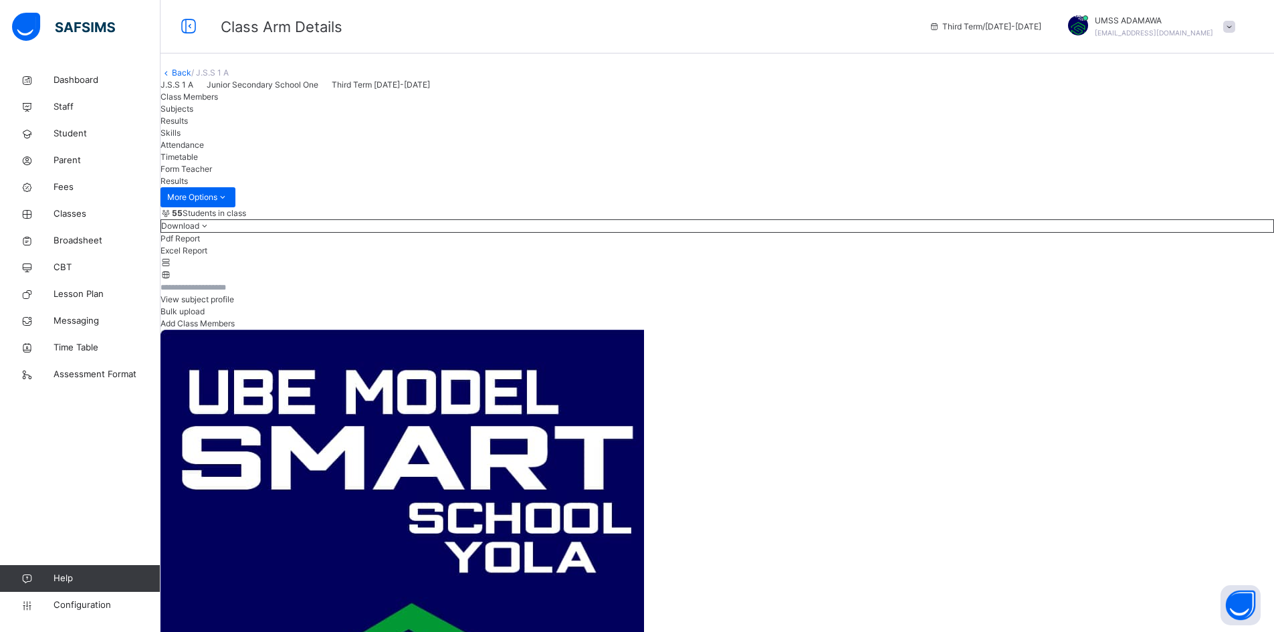
click at [191, 78] on link "Back" at bounding box center [181, 73] width 19 height 10
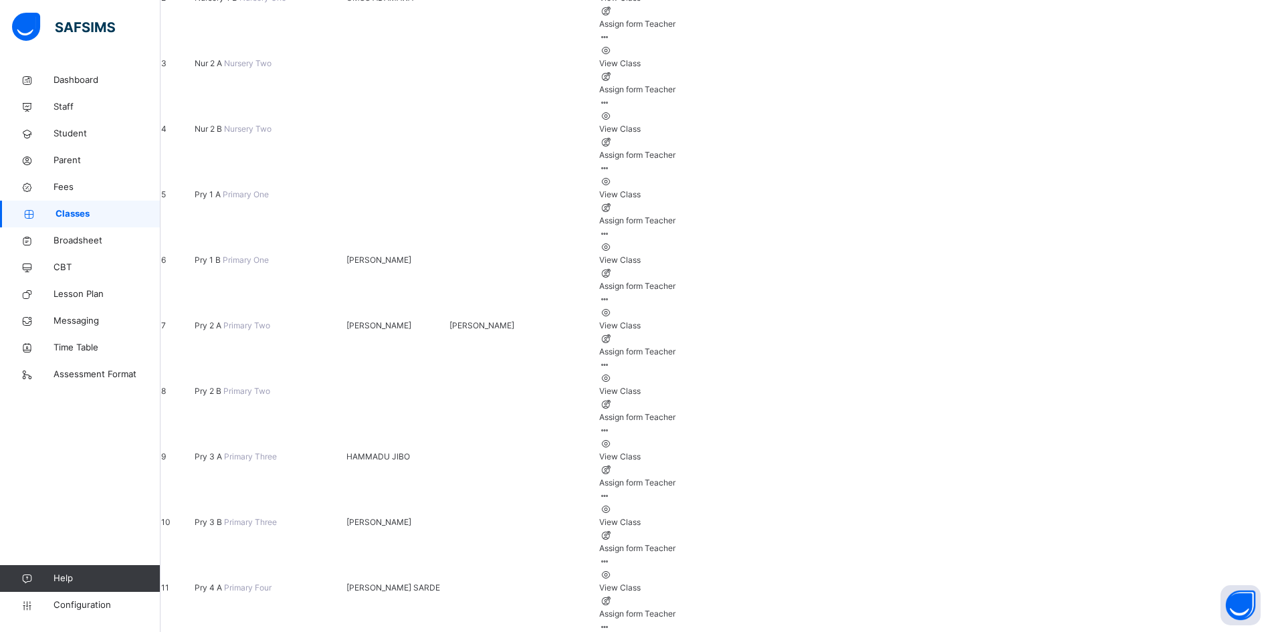
scroll to position [335, 0]
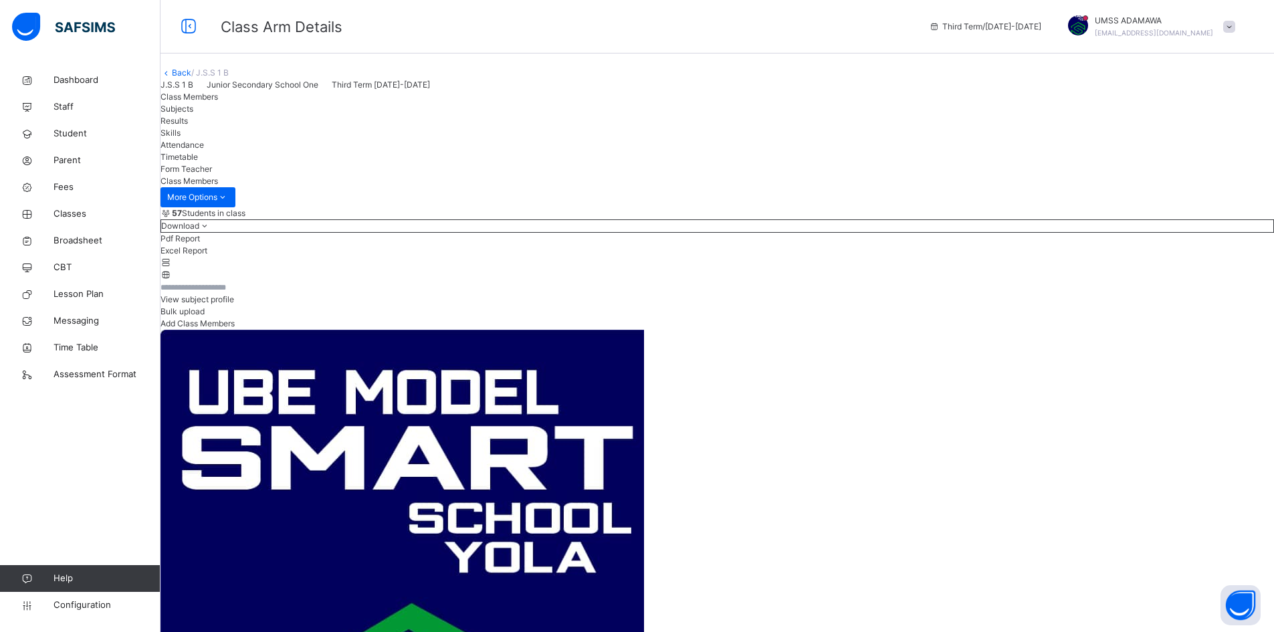
click at [188, 126] on span "Results" at bounding box center [174, 121] width 27 height 10
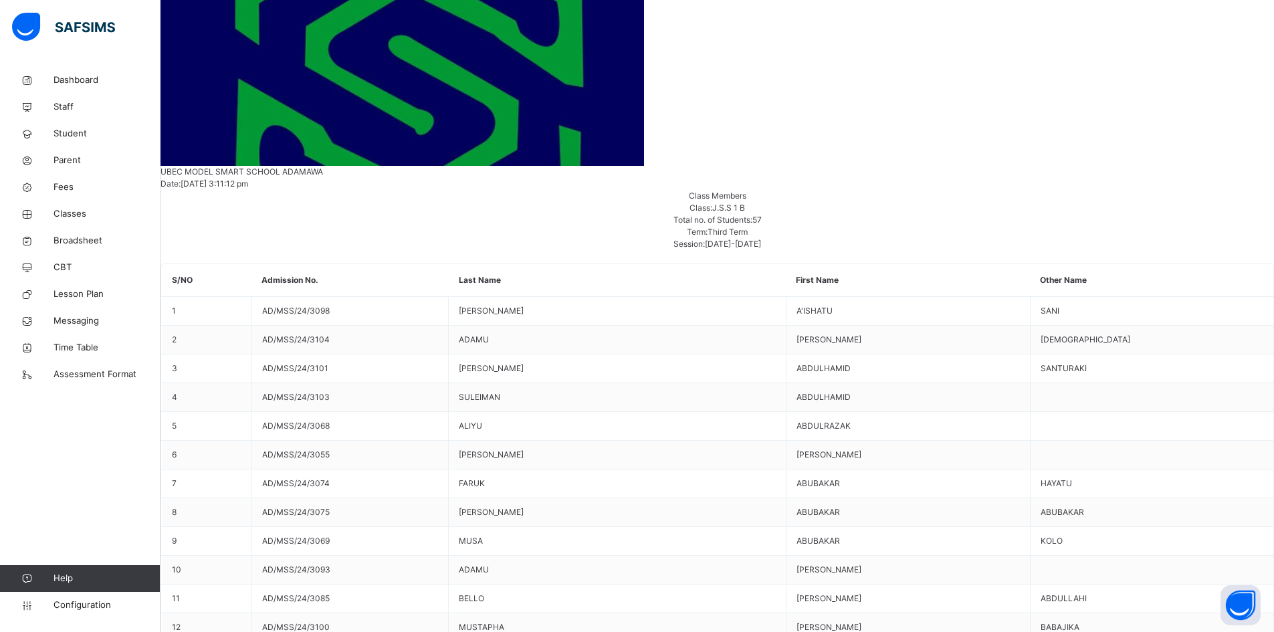
scroll to position [736, 0]
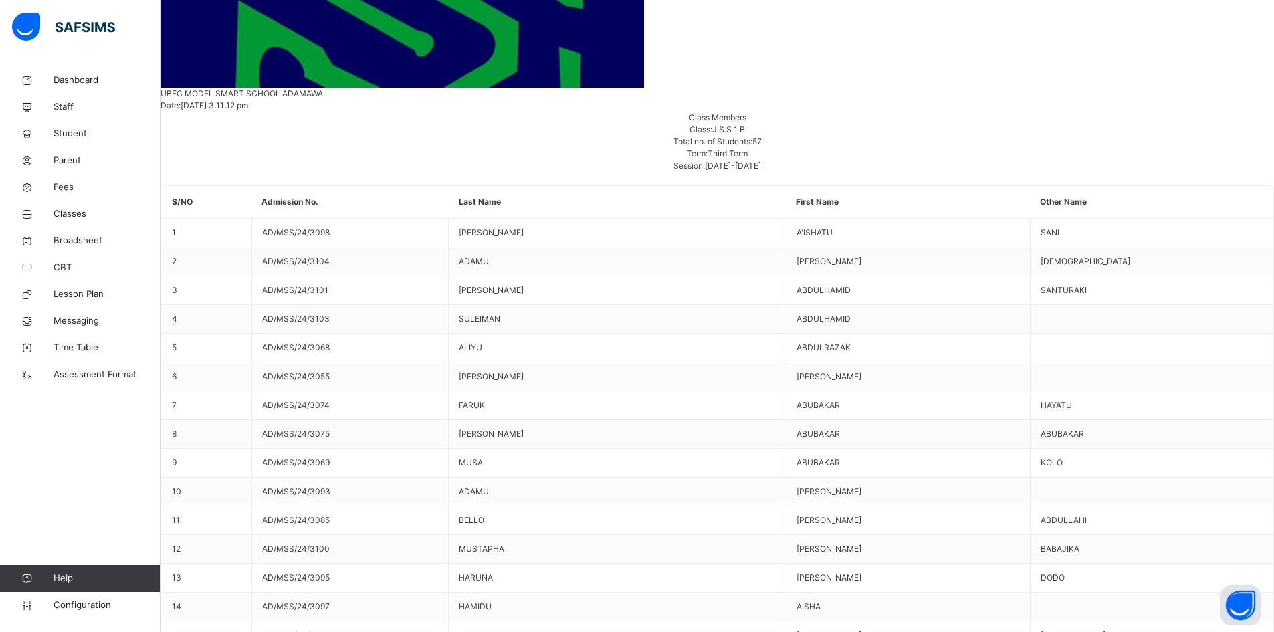
scroll to position [871, 0]
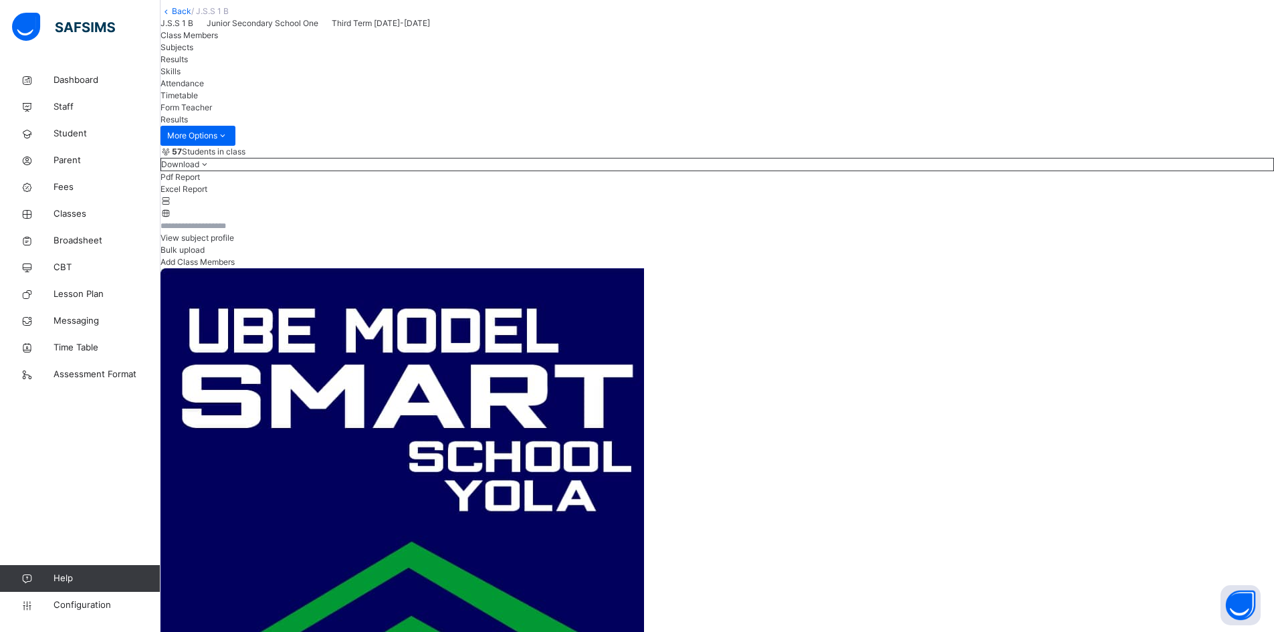
scroll to position [0, 0]
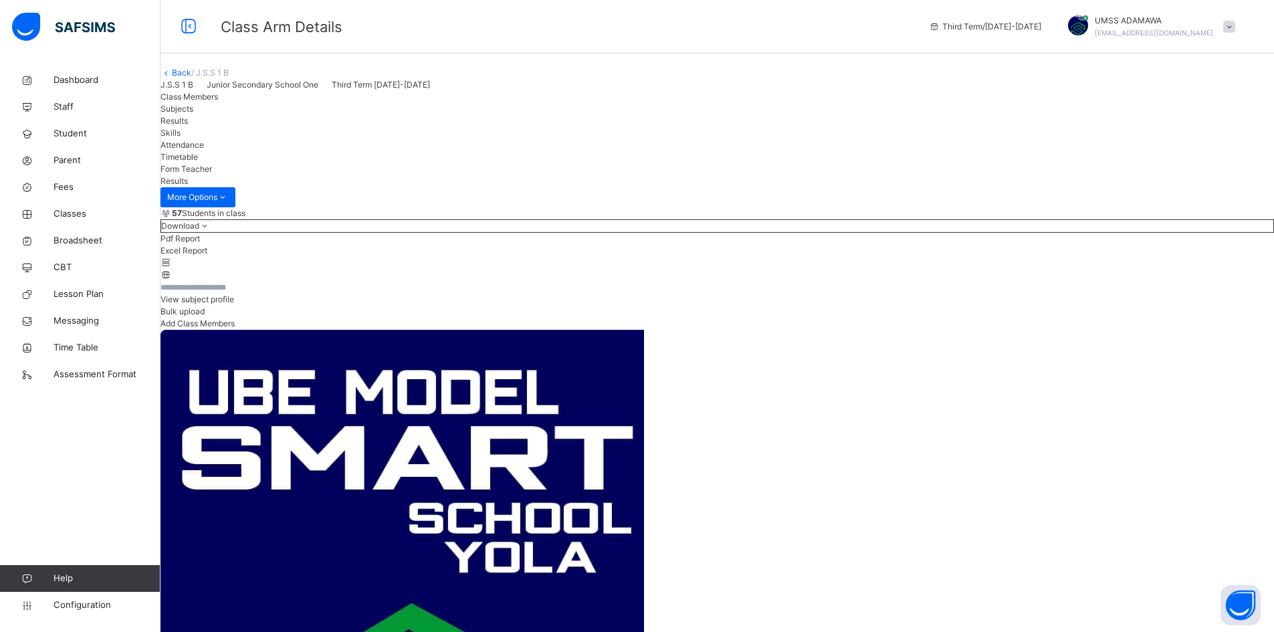
click at [191, 78] on link "Back" at bounding box center [181, 73] width 19 height 10
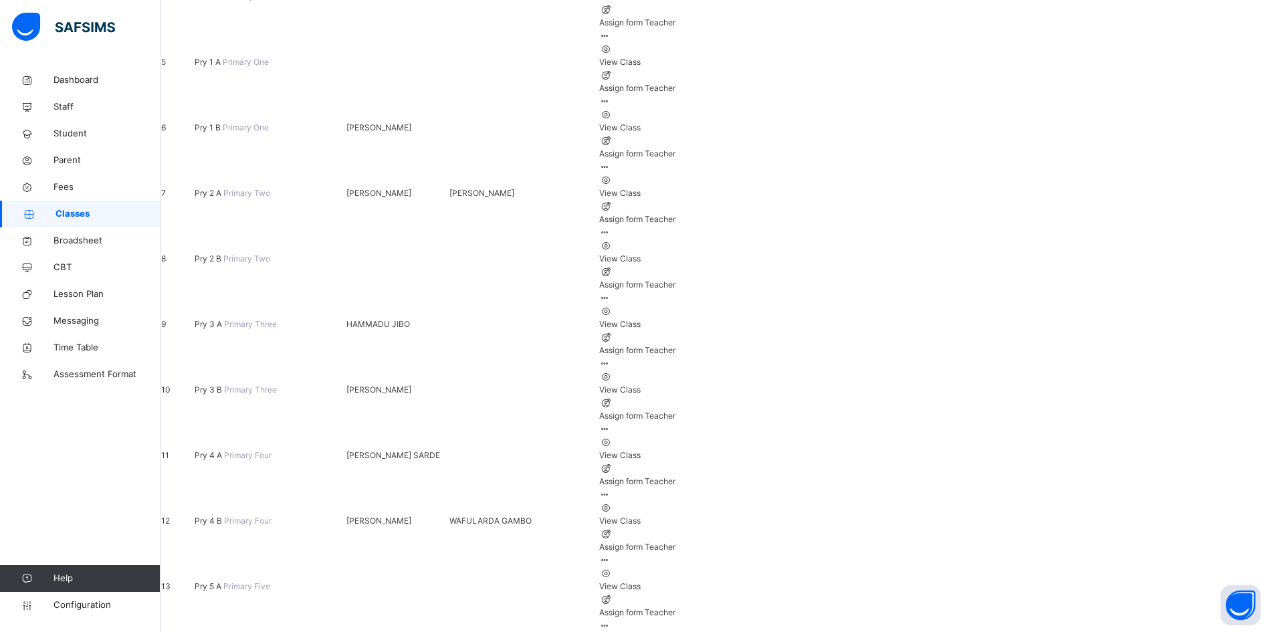
scroll to position [458, 0]
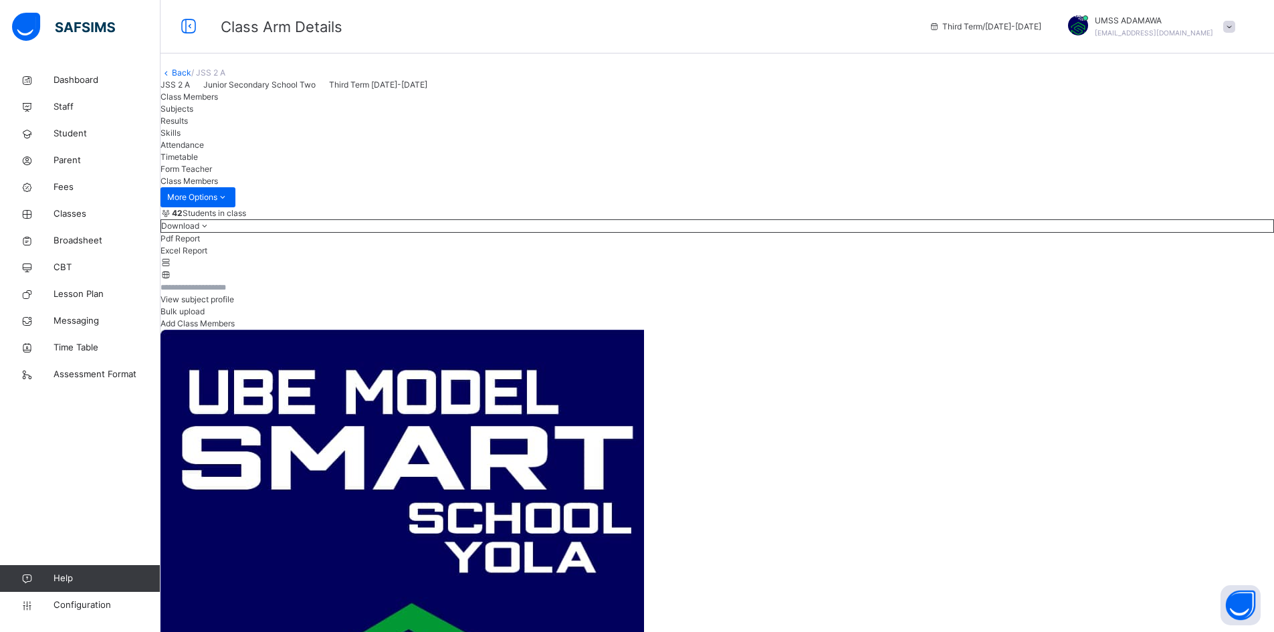
click at [188, 126] on span "Results" at bounding box center [174, 121] width 27 height 10
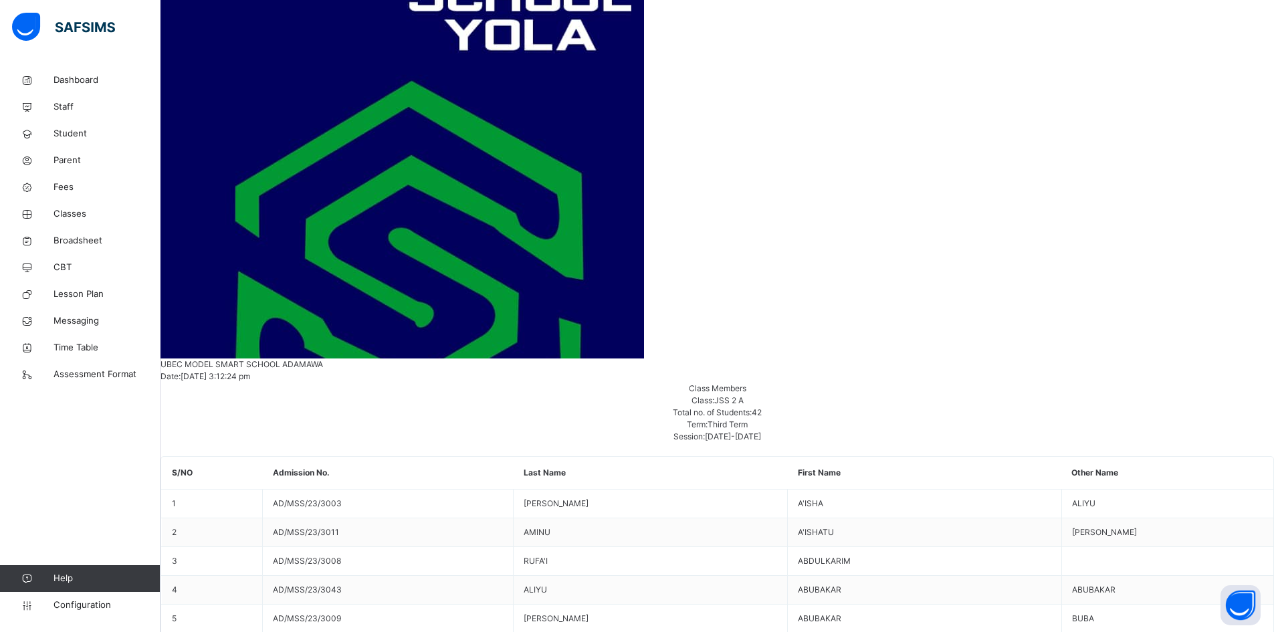
scroll to position [566, 0]
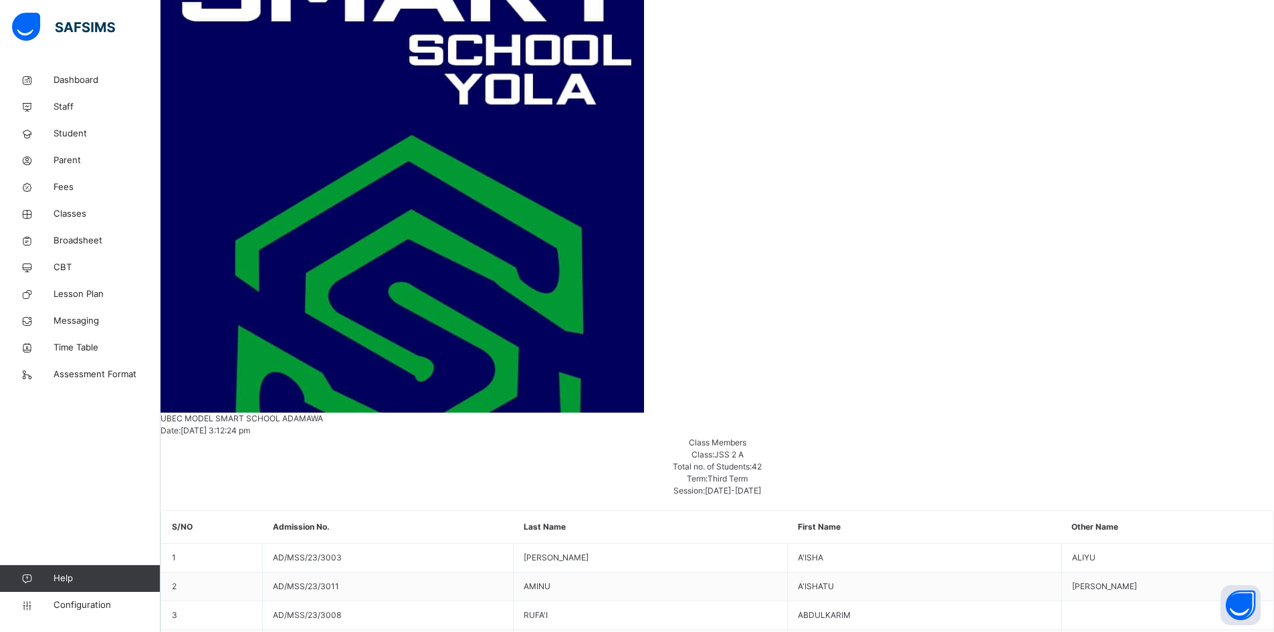
scroll to position [401, 0]
click at [76, 207] on span "Classes" at bounding box center [107, 213] width 107 height 13
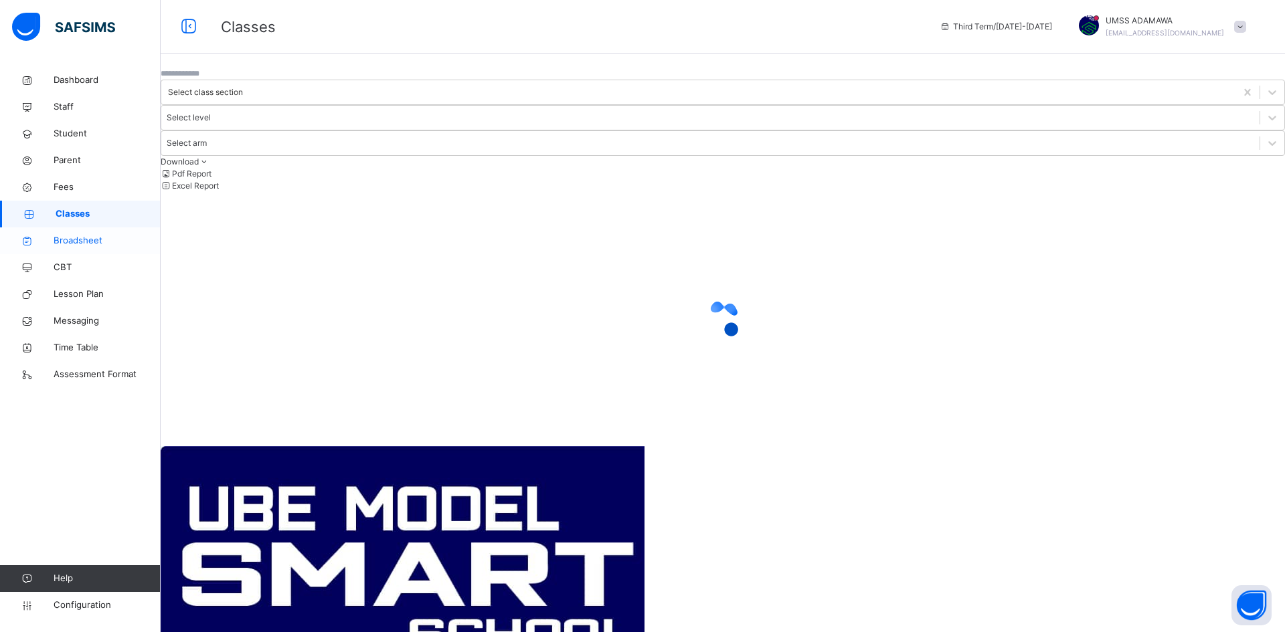
click at [91, 244] on span "Broadsheet" at bounding box center [107, 240] width 107 height 13
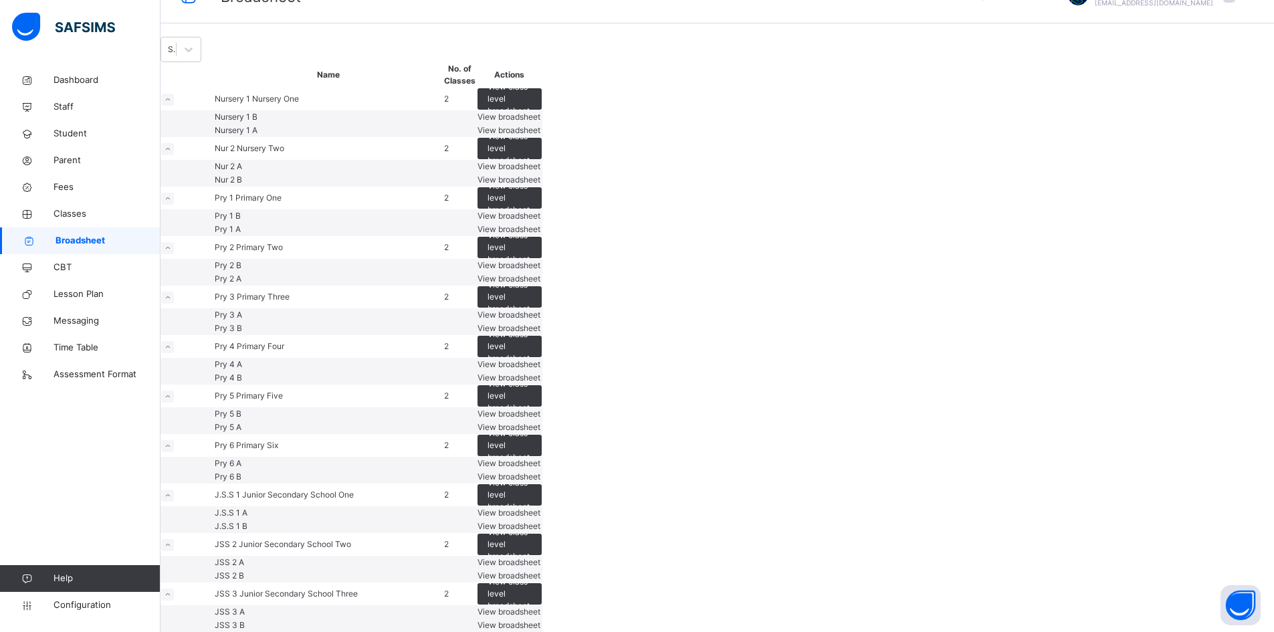
scroll to position [819, 0]
click at [541, 571] on span "View broadsheet" at bounding box center [509, 576] width 63 height 10
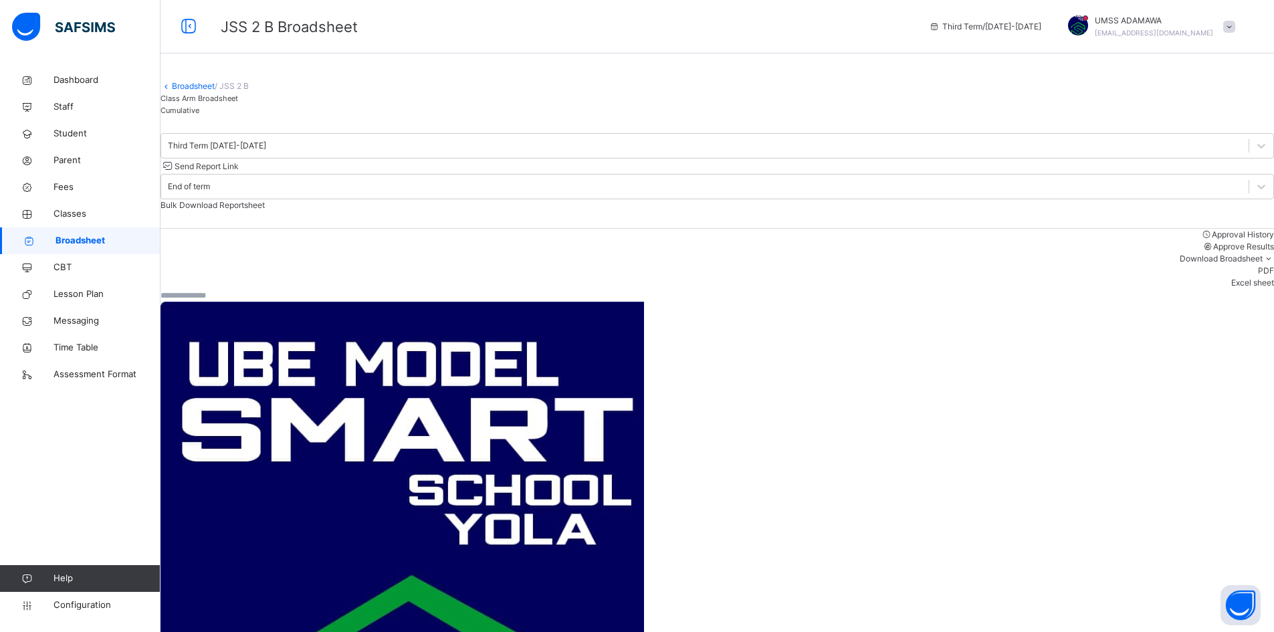
click at [214, 295] on input "text" at bounding box center [201, 296] width 80 height 12
type input "**********"
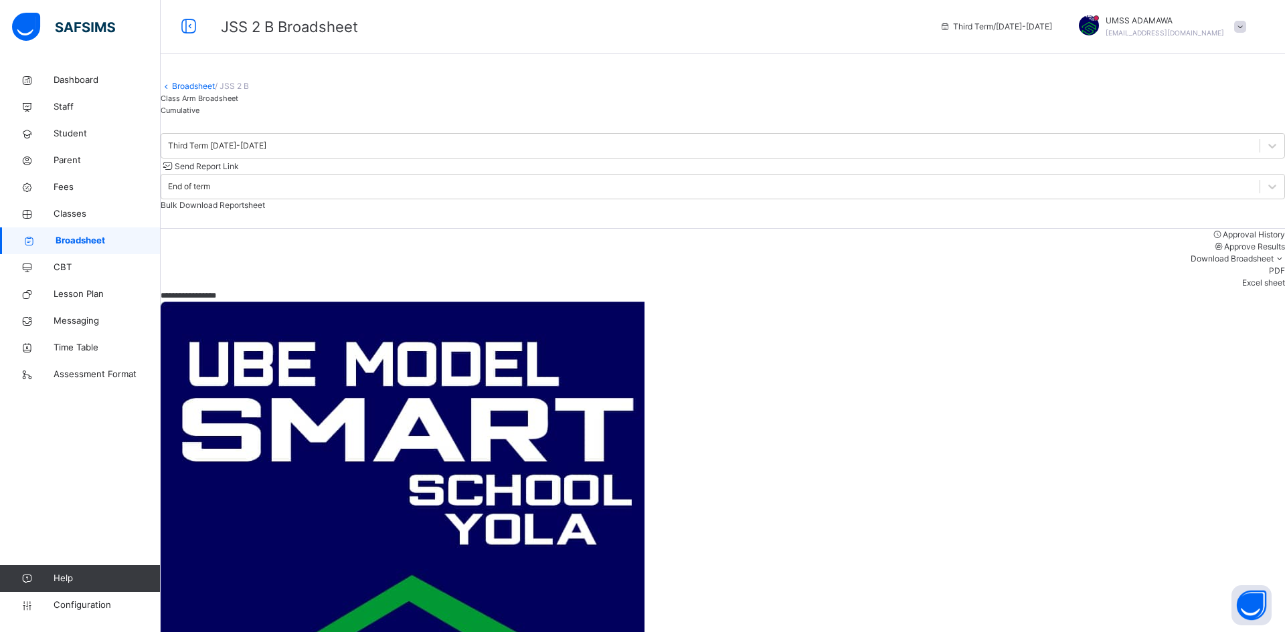
click at [204, 91] on link "Broadsheet" at bounding box center [193, 86] width 43 height 10
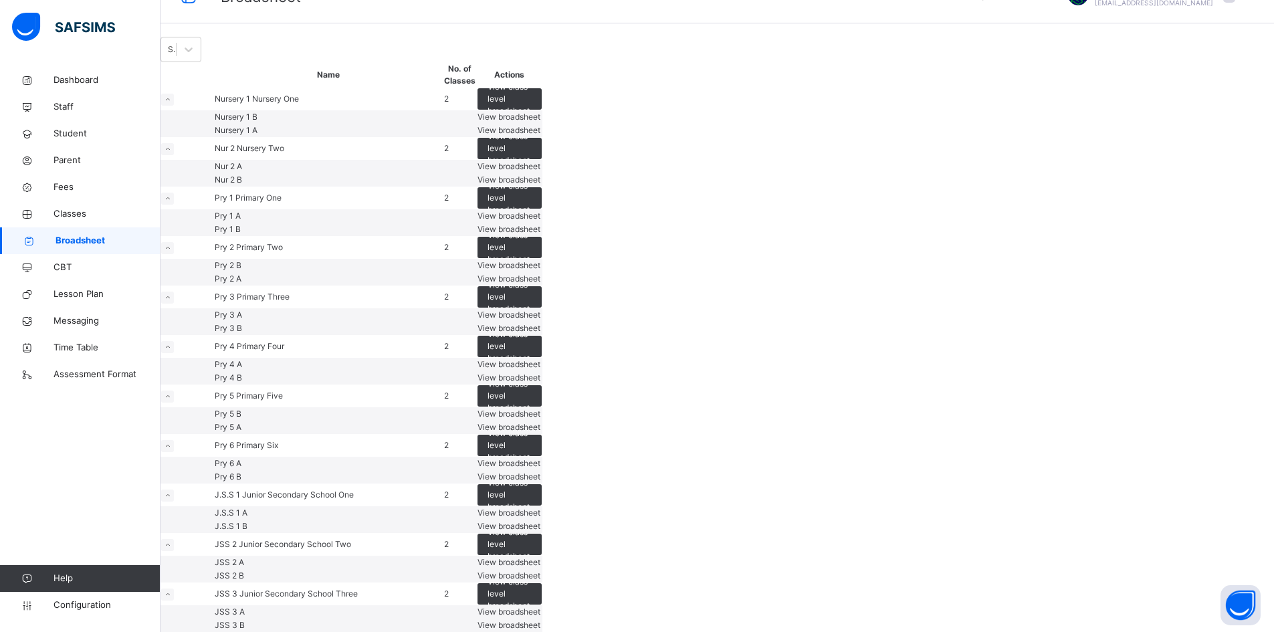
scroll to position [819, 0]
click at [541, 557] on span "View broadsheet" at bounding box center [509, 562] width 63 height 10
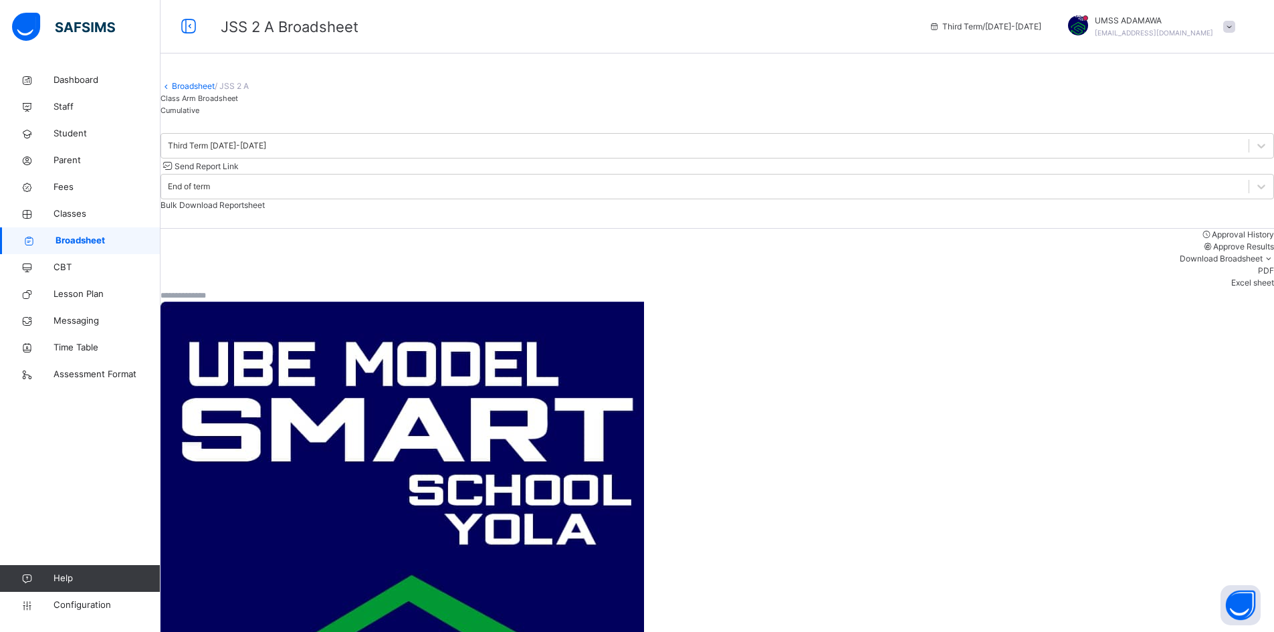
click at [238, 302] on input "text" at bounding box center [201, 296] width 80 height 12
type input "**********"
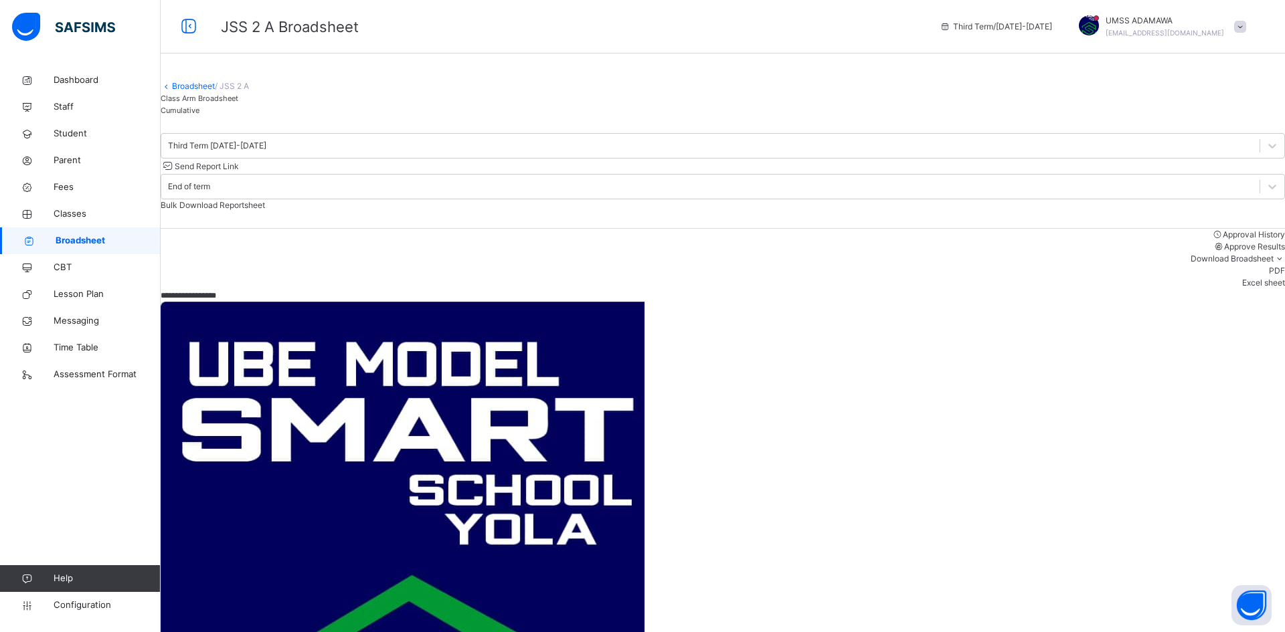
click at [210, 91] on link "Broadsheet" at bounding box center [193, 86] width 43 height 10
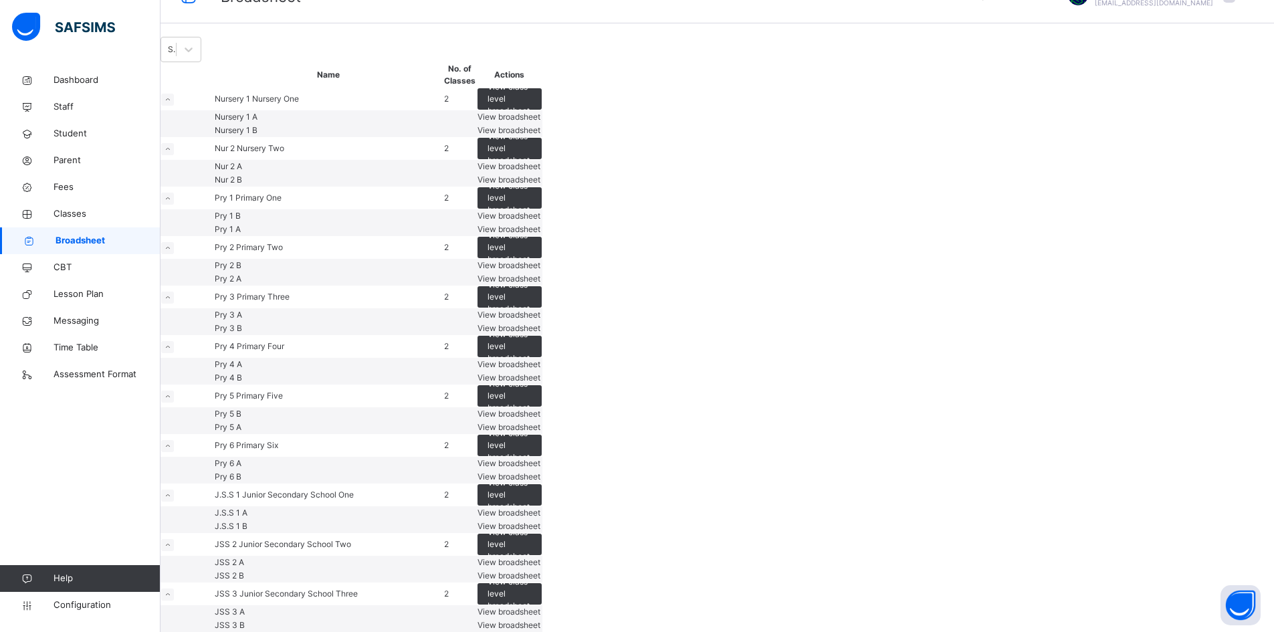
scroll to position [803, 0]
click at [541, 571] on span "View broadsheet" at bounding box center [509, 576] width 63 height 10
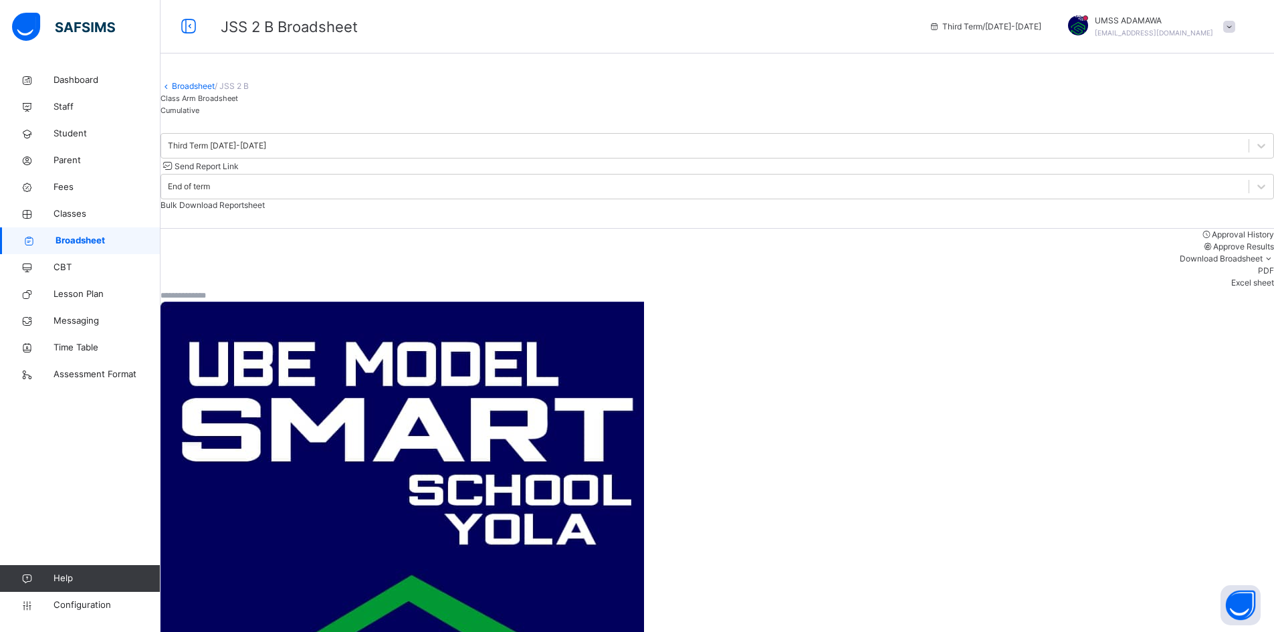
click at [241, 300] on input "text" at bounding box center [201, 296] width 80 height 12
type input "**********"
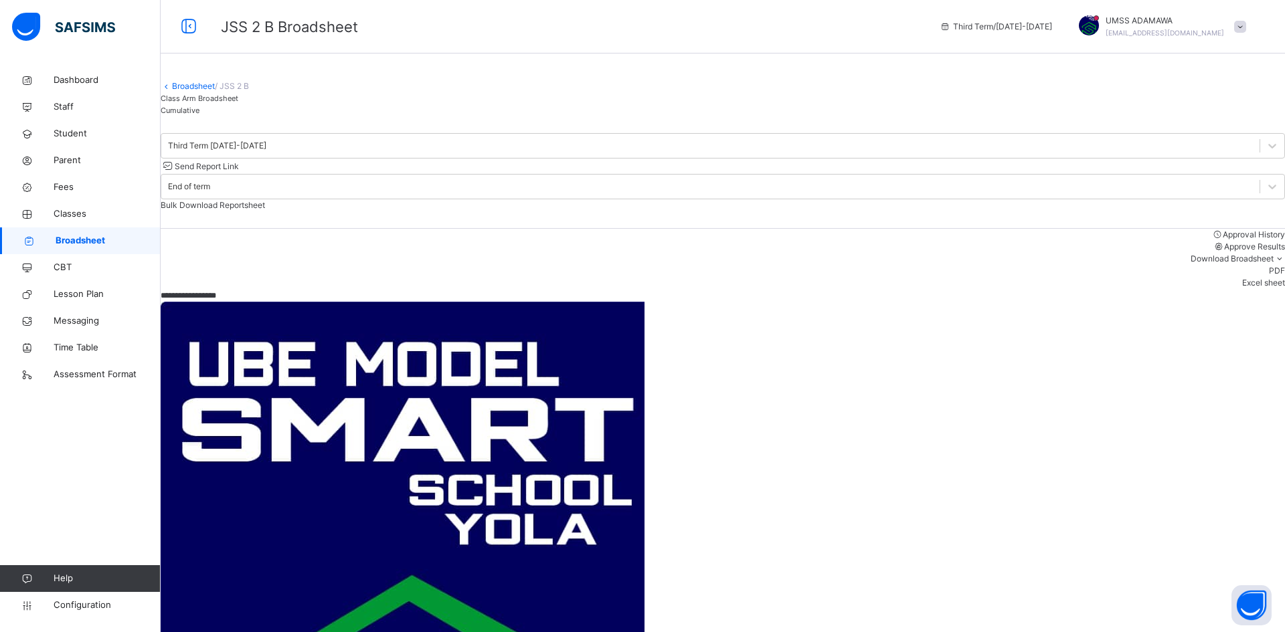
click at [209, 91] on link "Broadsheet" at bounding box center [193, 86] width 43 height 10
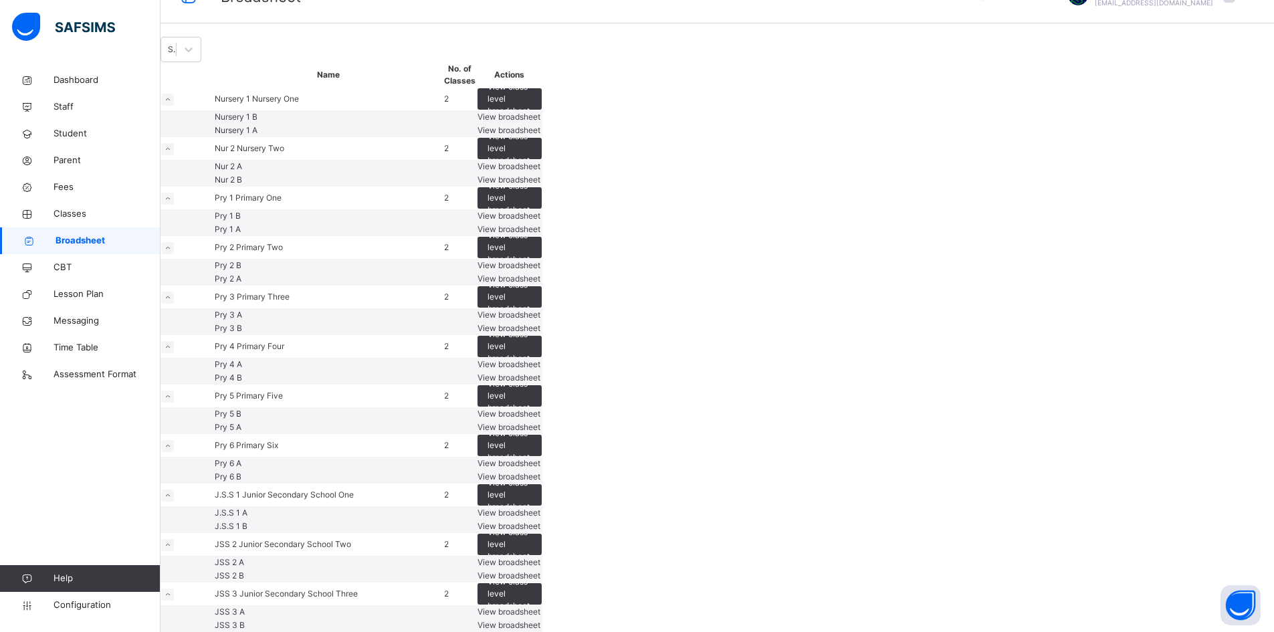
scroll to position [819, 0]
click at [541, 557] on span "View broadsheet" at bounding box center [509, 562] width 63 height 10
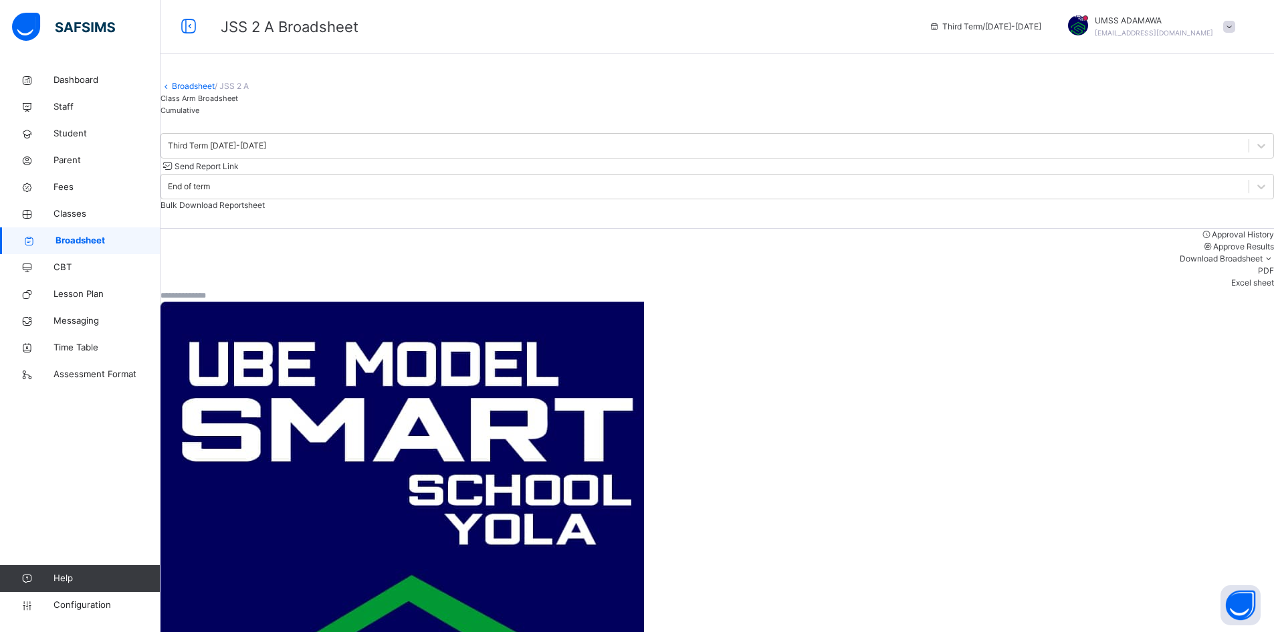
click at [239, 298] on input "text" at bounding box center [201, 296] width 80 height 12
type input "**********"
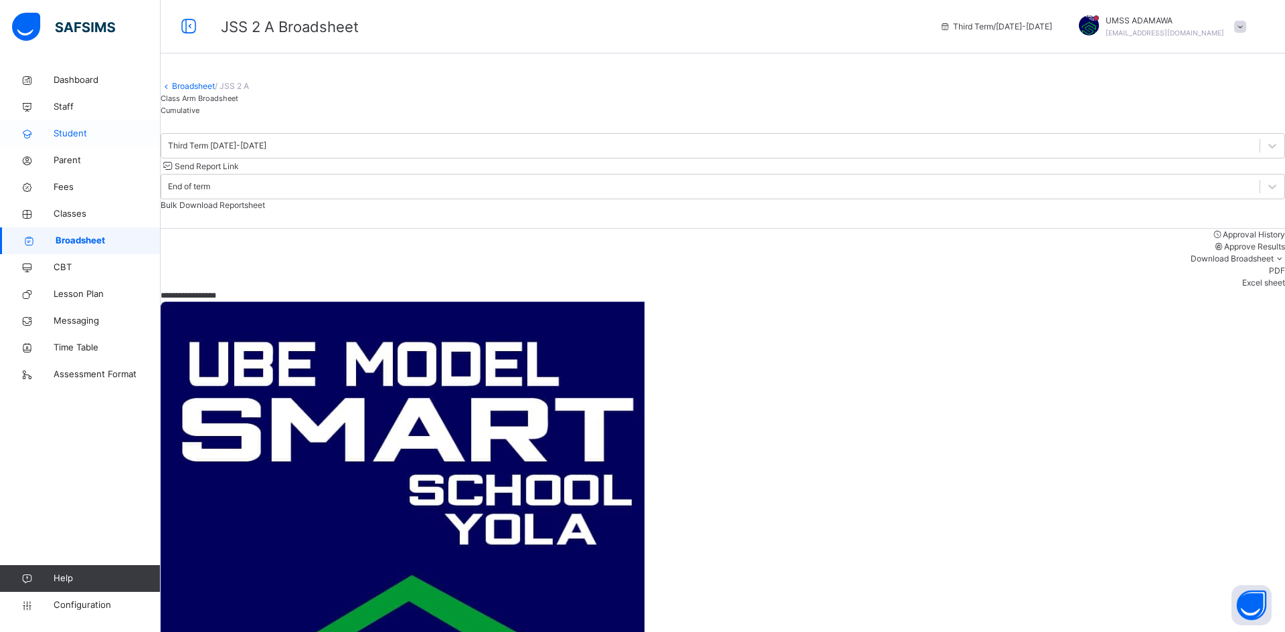
click at [75, 131] on span "Student" at bounding box center [107, 133] width 107 height 13
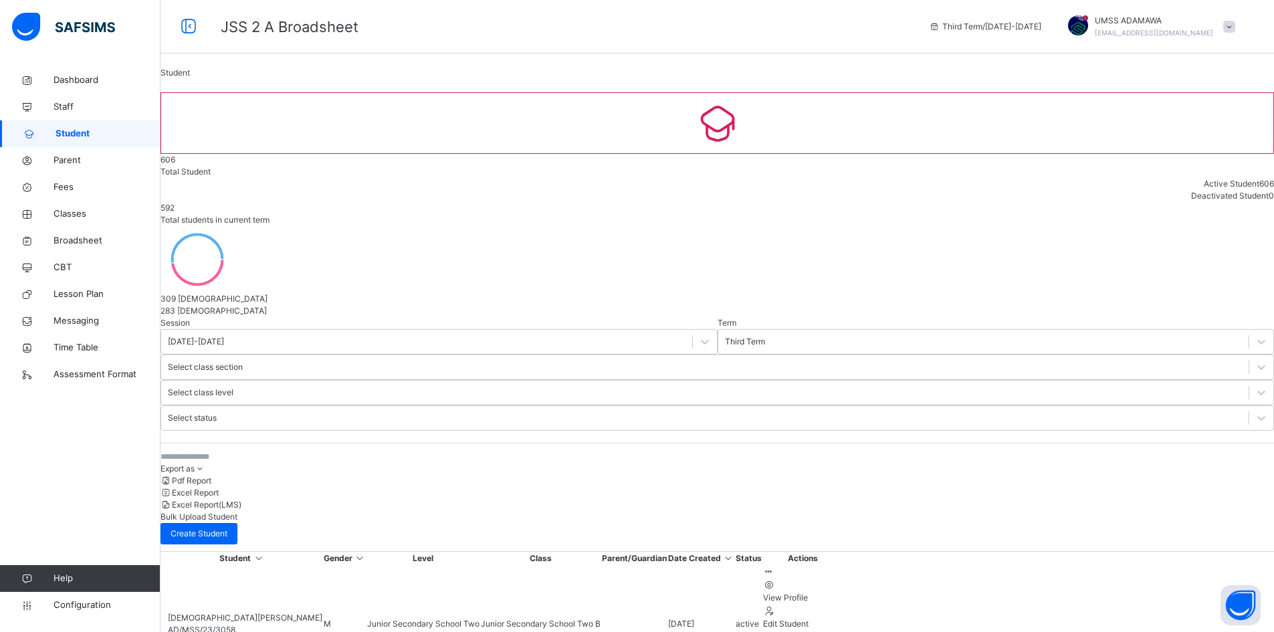
click at [233, 451] on input "text" at bounding box center [261, 457] width 201 height 12
type input "**********"
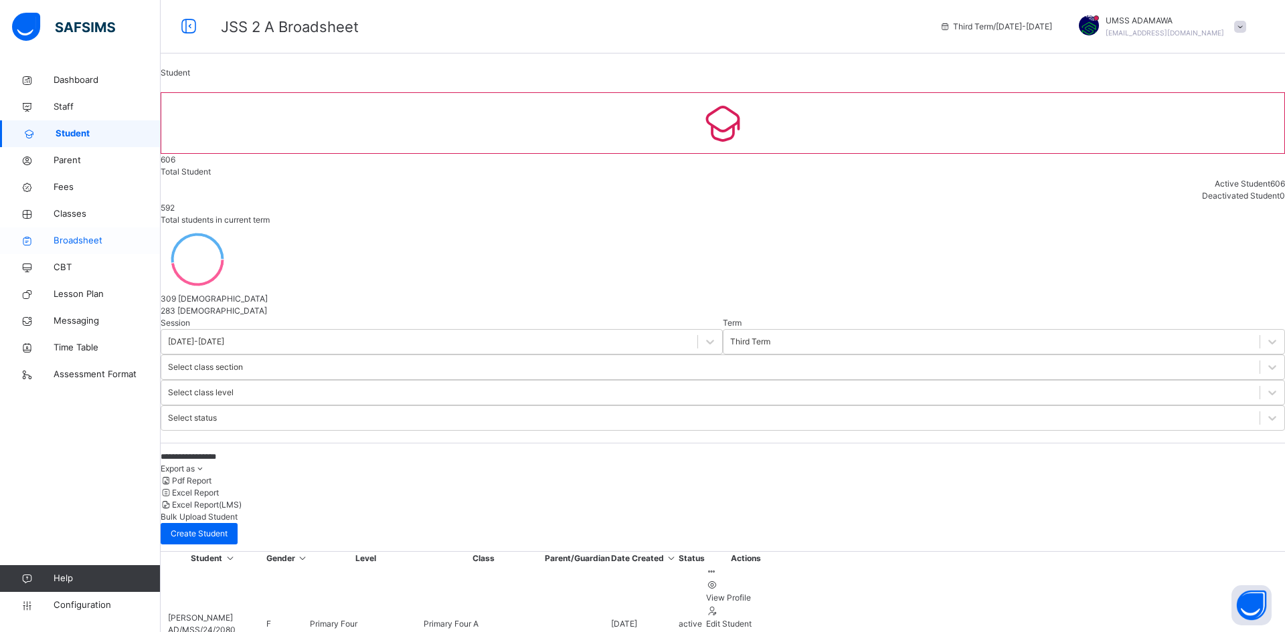
click at [80, 234] on span "Broadsheet" at bounding box center [107, 240] width 107 height 13
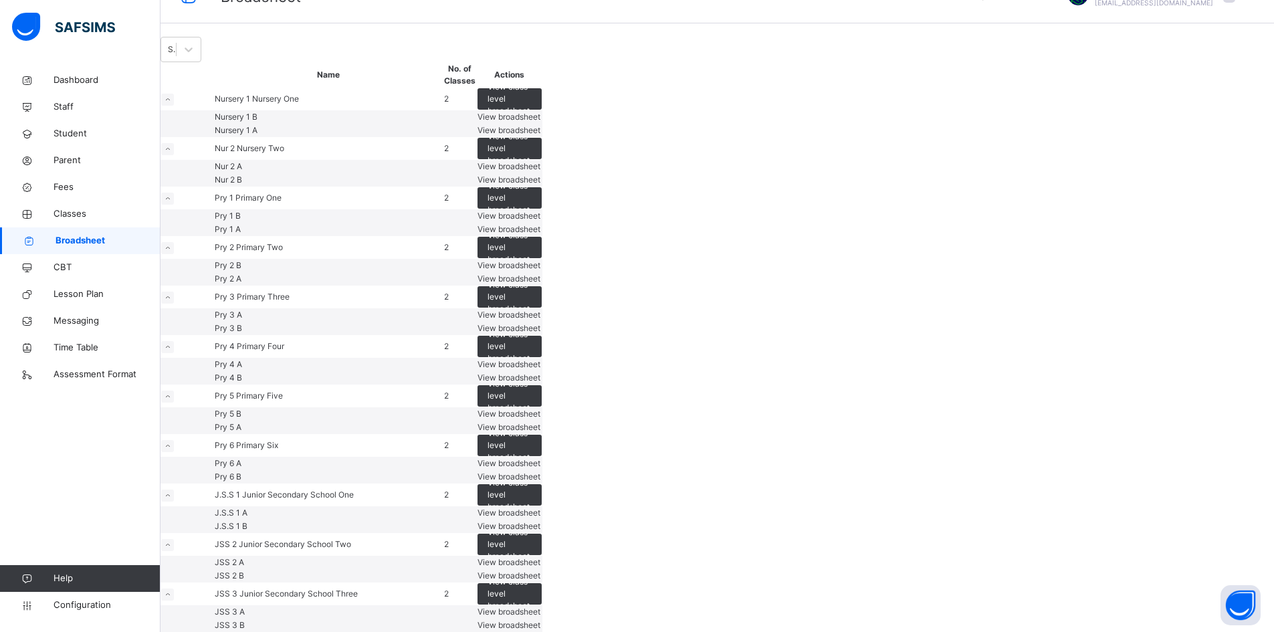
scroll to position [803, 0]
click at [541, 571] on span "View broadsheet" at bounding box center [509, 576] width 63 height 10
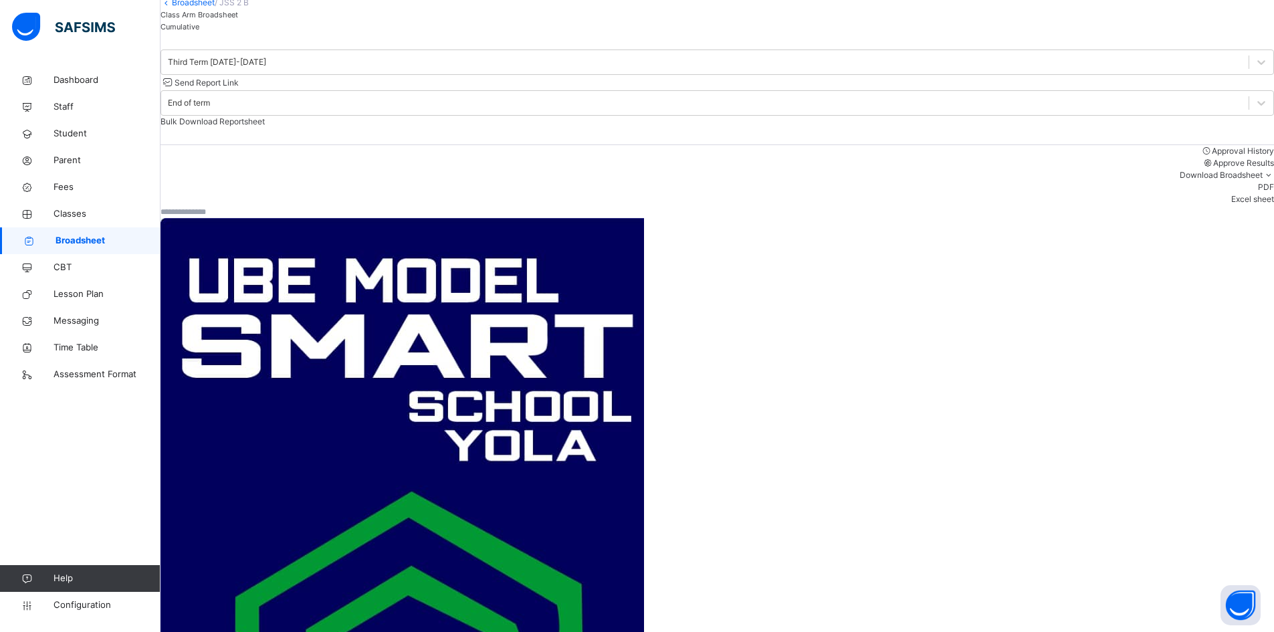
scroll to position [99, 0]
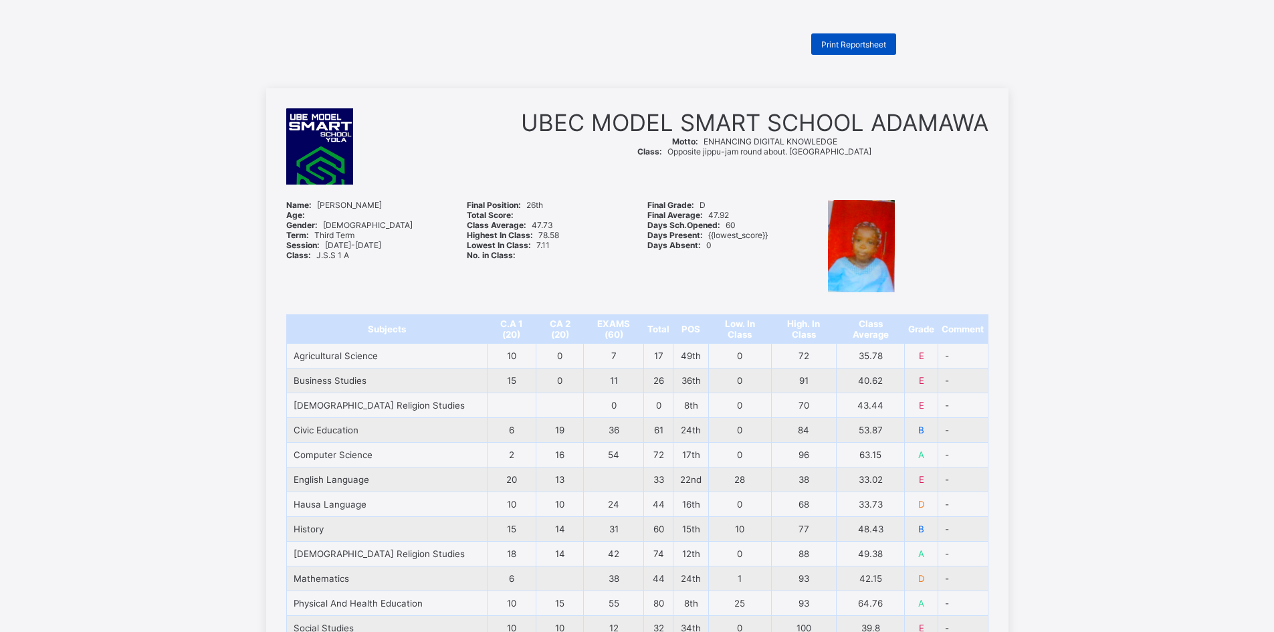
click at [862, 37] on div "Print Reportsheet" at bounding box center [854, 43] width 85 height 21
